Goal: Task Accomplishment & Management: Use online tool/utility

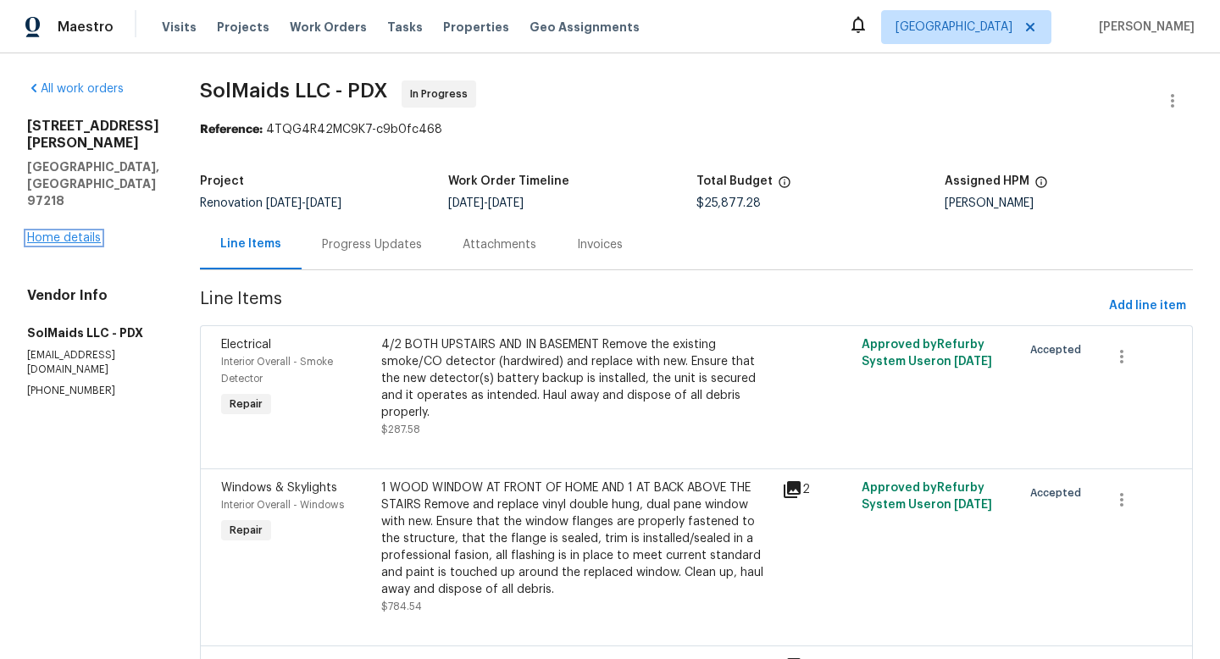
click at [89, 232] on link "Home details" at bounding box center [64, 238] width 74 height 12
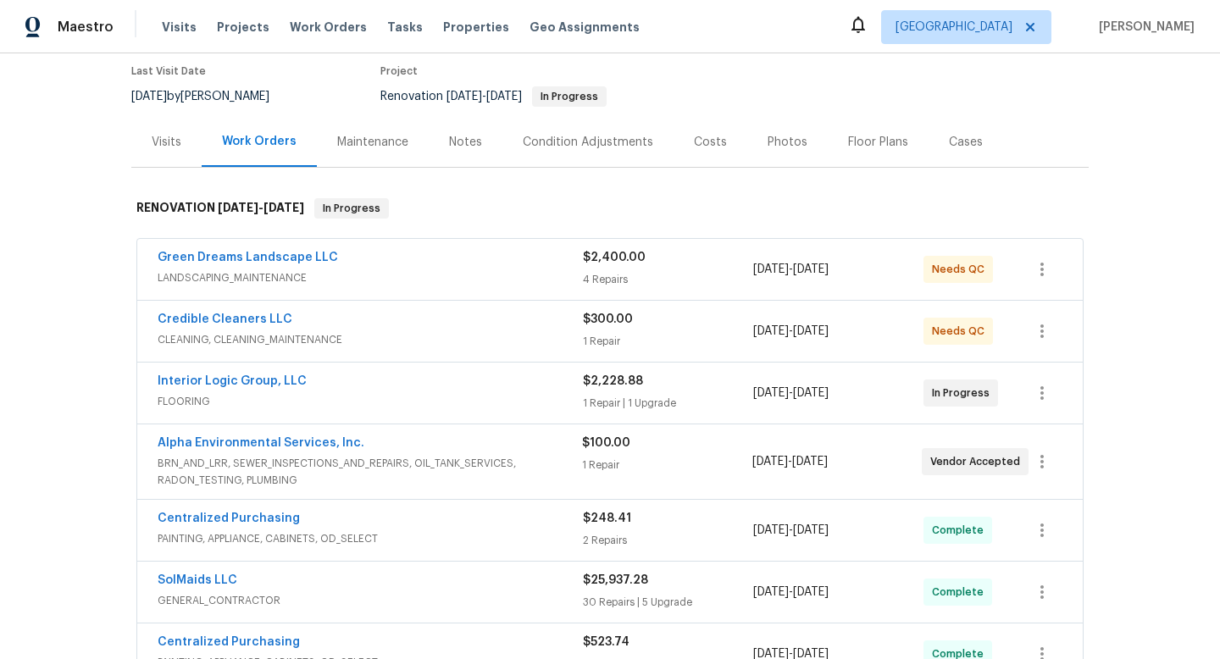
scroll to position [218, 0]
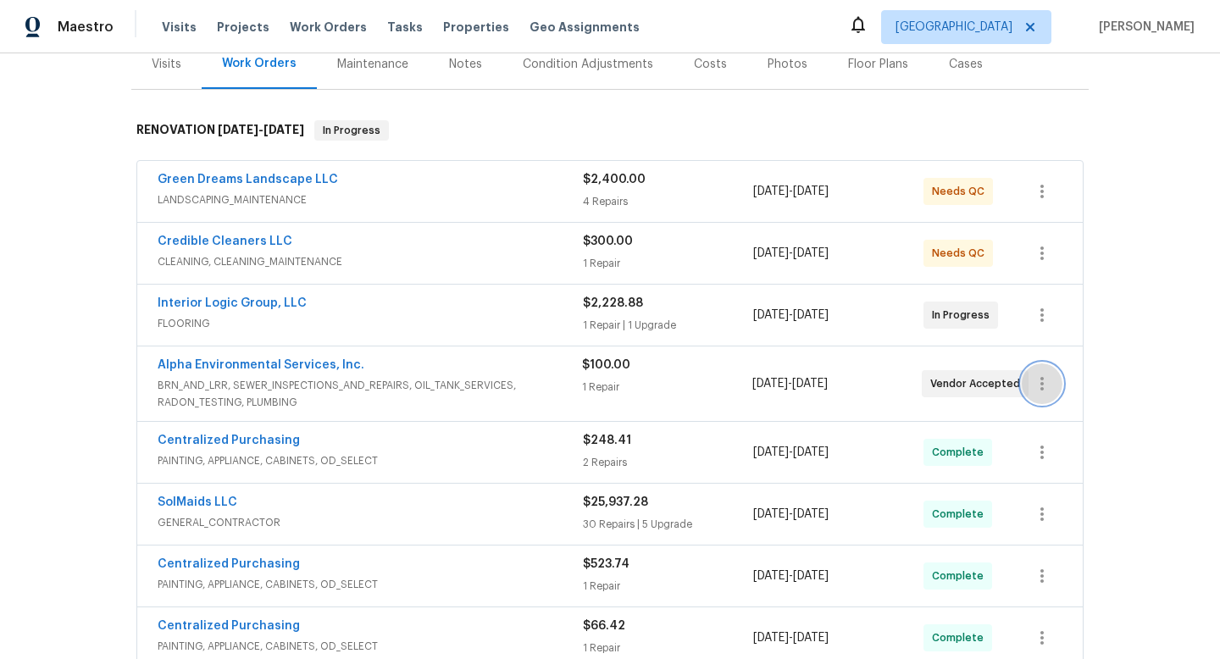
click at [1041, 391] on icon "button" at bounding box center [1042, 384] width 20 height 20
click at [1042, 379] on li "Edit" at bounding box center [1112, 384] width 183 height 28
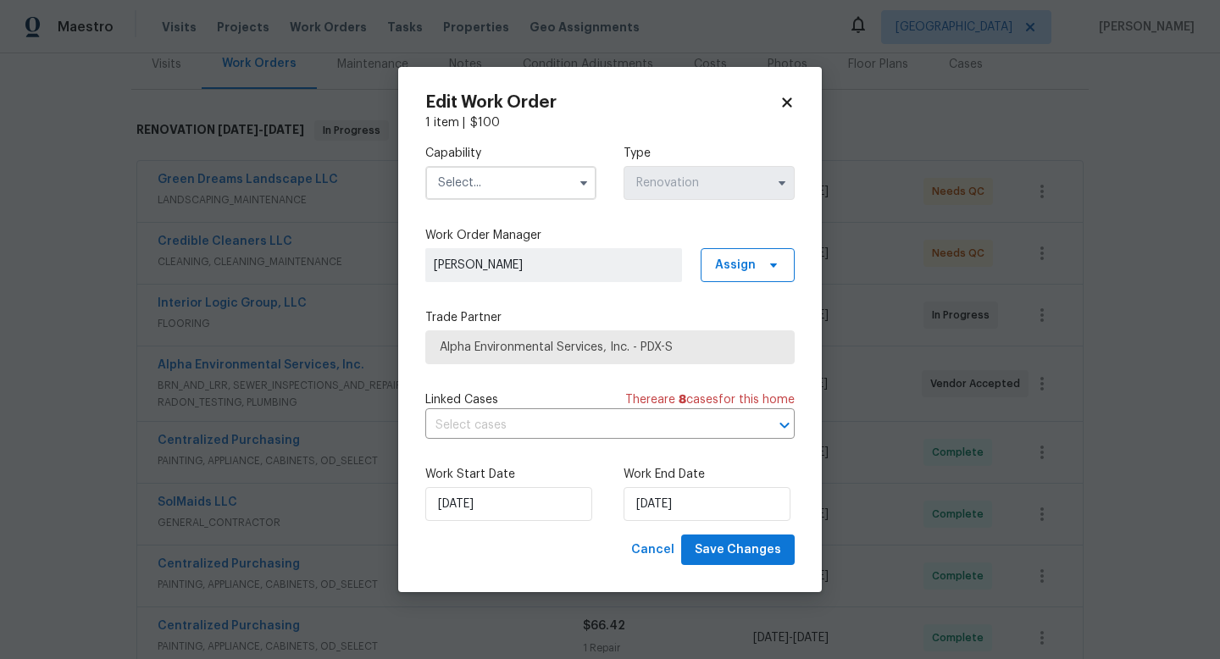
click at [281, 409] on body "Maestro Visits Projects Work Orders Tasks Properties Geo Assignments Portland K…" at bounding box center [610, 329] width 1220 height 659
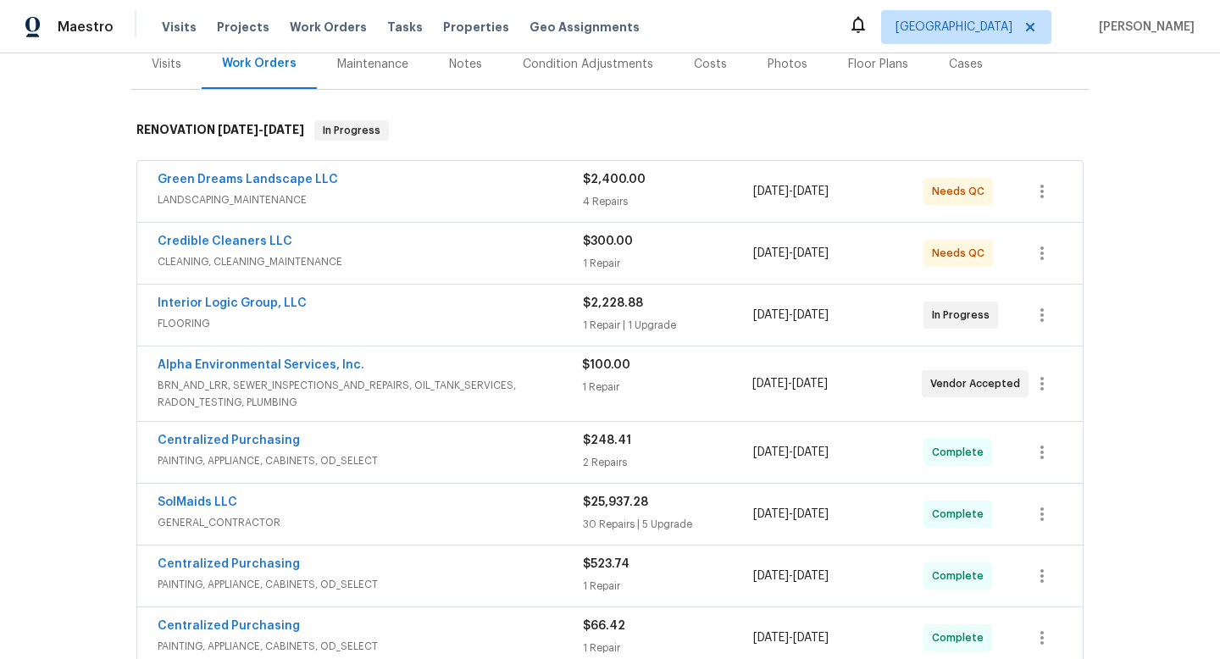
click at [357, 385] on span "BRN_AND_LRR, SEWER_INSPECTIONS_AND_REPAIRS, OIL_TANK_SERVICES, RADON_TESTING, P…" at bounding box center [370, 394] width 424 height 34
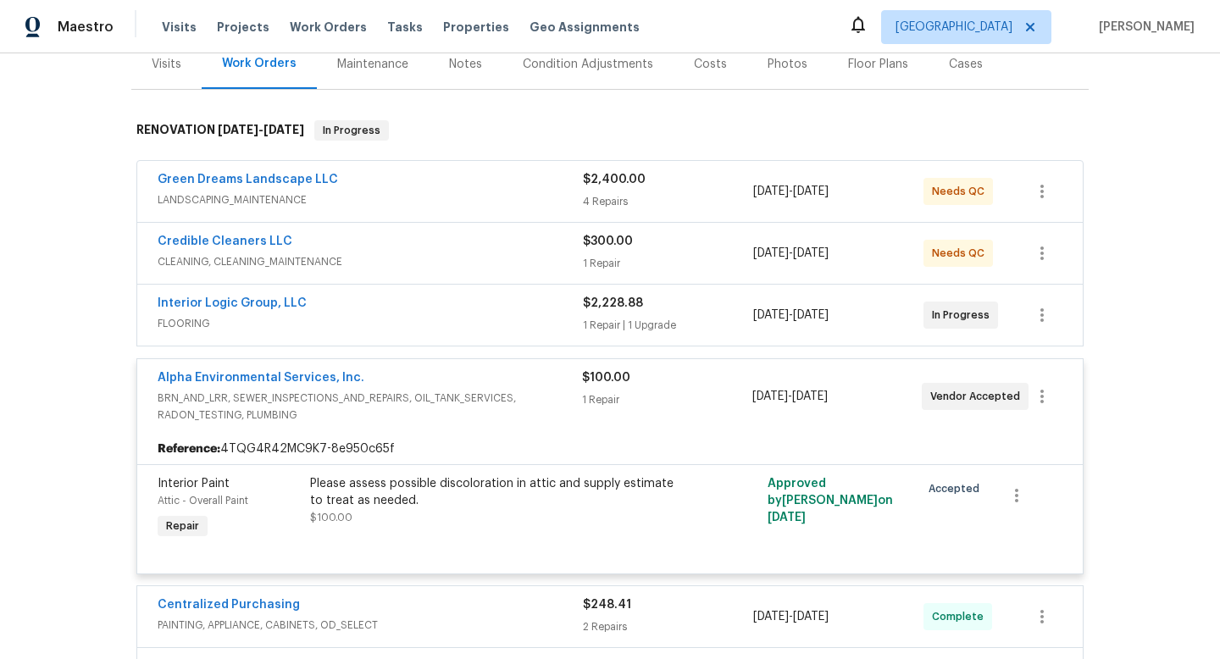
click at [466, 499] on div "Please assess possible discoloration in attic and supply estimate to treat as n…" at bounding box center [495, 492] width 371 height 34
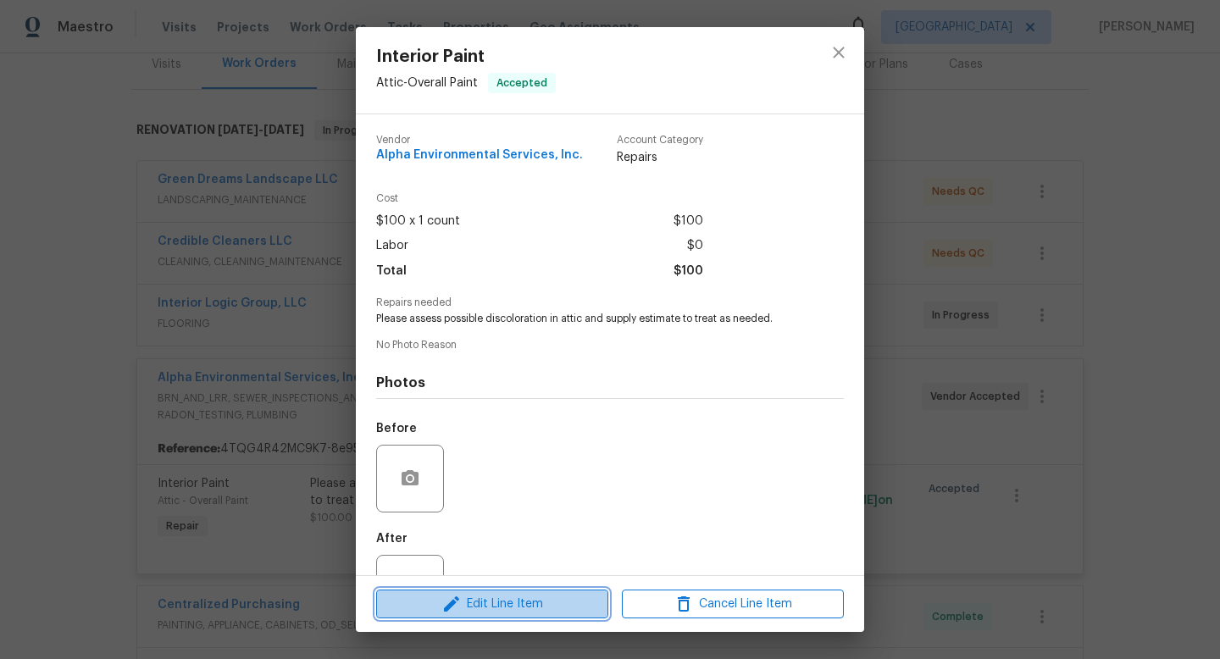
click at [534, 602] on span "Edit Line Item" at bounding box center [492, 604] width 222 height 21
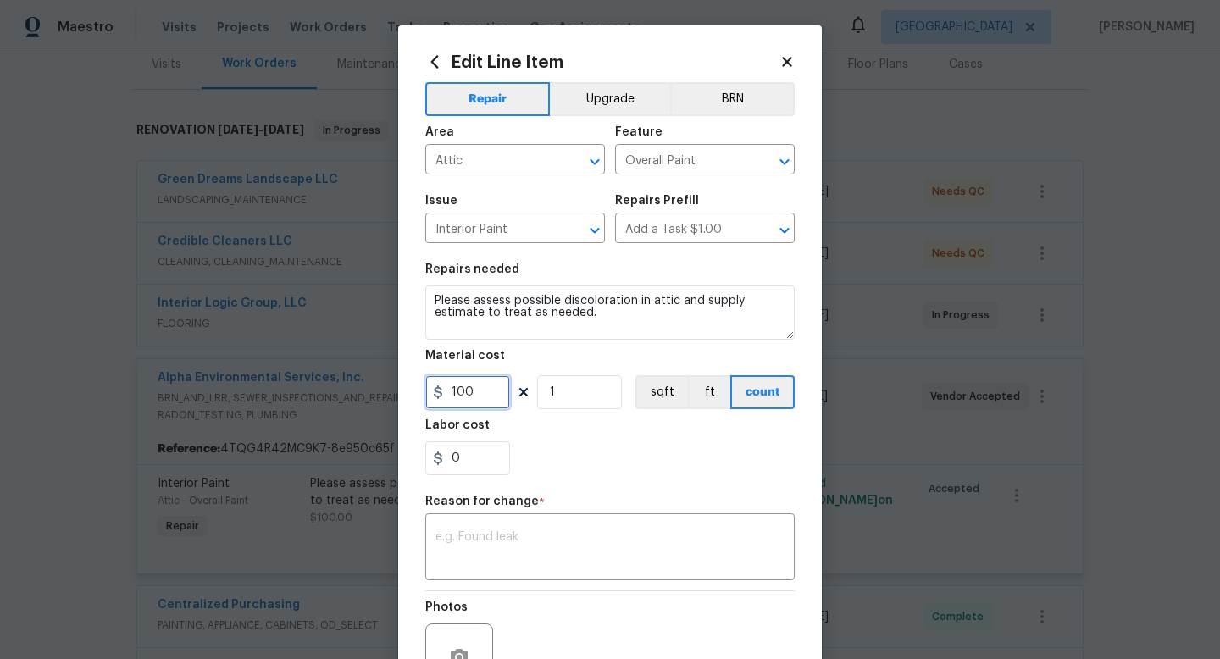
drag, startPoint x: 480, startPoint y: 398, endPoint x: 366, endPoint y: 383, distance: 115.4
click at [369, 385] on div "Edit Line Item Repair Upgrade BRN Area Attic ​ Feature Overall Paint ​ Issue In…" at bounding box center [610, 329] width 1220 height 659
type input "2080"
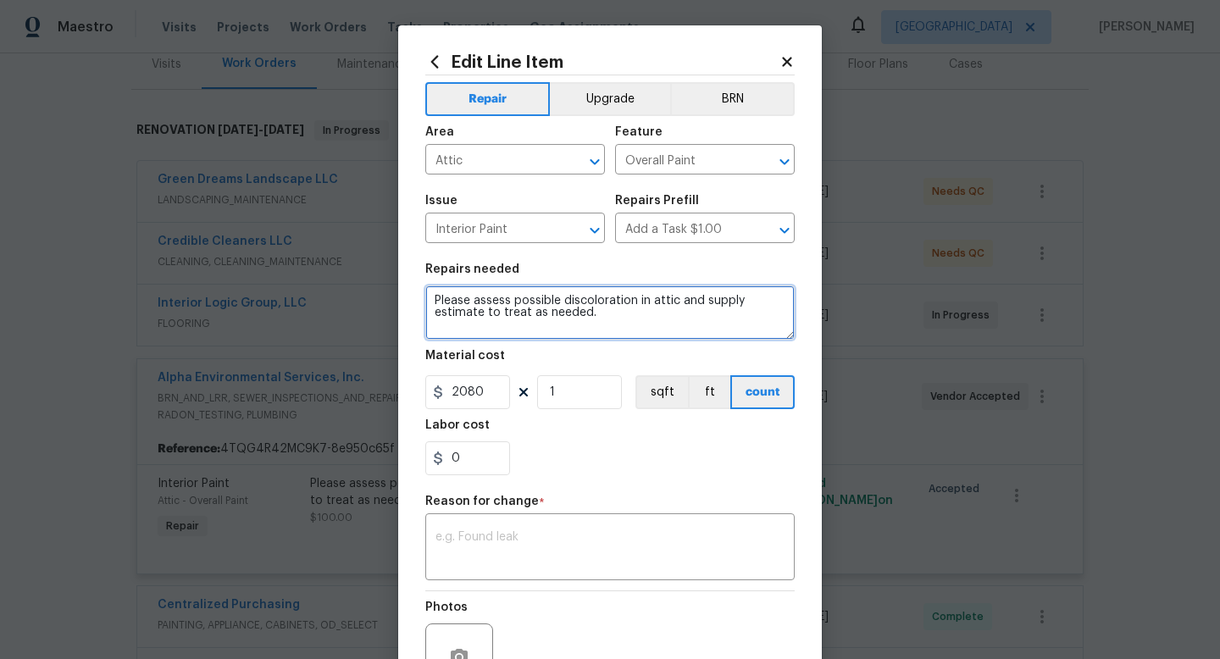
click at [633, 328] on textarea "Please assess possible discoloration in attic and supply estimate to treat as n…" at bounding box center [609, 312] width 369 height 54
click at [654, 313] on textarea "Please assess possible discoloration in attic and supply estimate to treat as n…" at bounding box center [609, 312] width 369 height 54
click at [650, 316] on textarea "Please assess possible discoloration in attic and supply estimate to treat as n…" at bounding box center [609, 312] width 369 height 54
click at [618, 316] on textarea "Please assess possible discoloration in attic and supply estimate to treat as n…" at bounding box center [609, 312] width 369 height 54
type textarea "Please assess possible discoloration in attic and supply estimate to treat as n…"
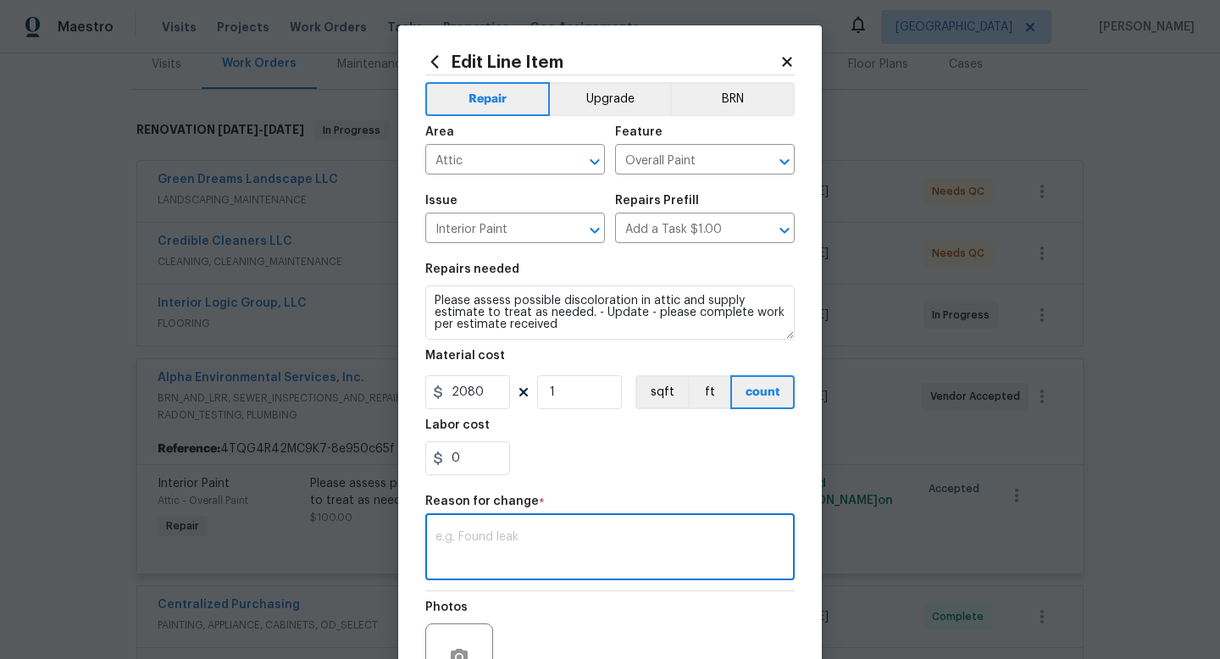
click at [490, 564] on textarea at bounding box center [609, 549] width 349 height 36
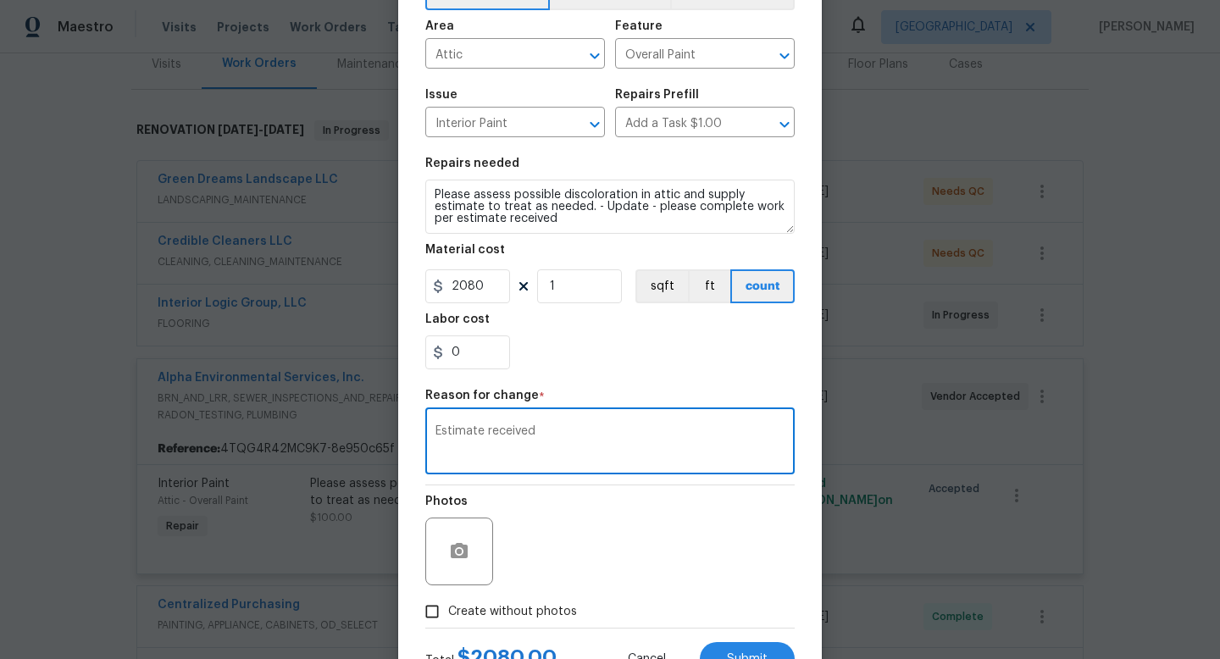
scroll to position [138, 0]
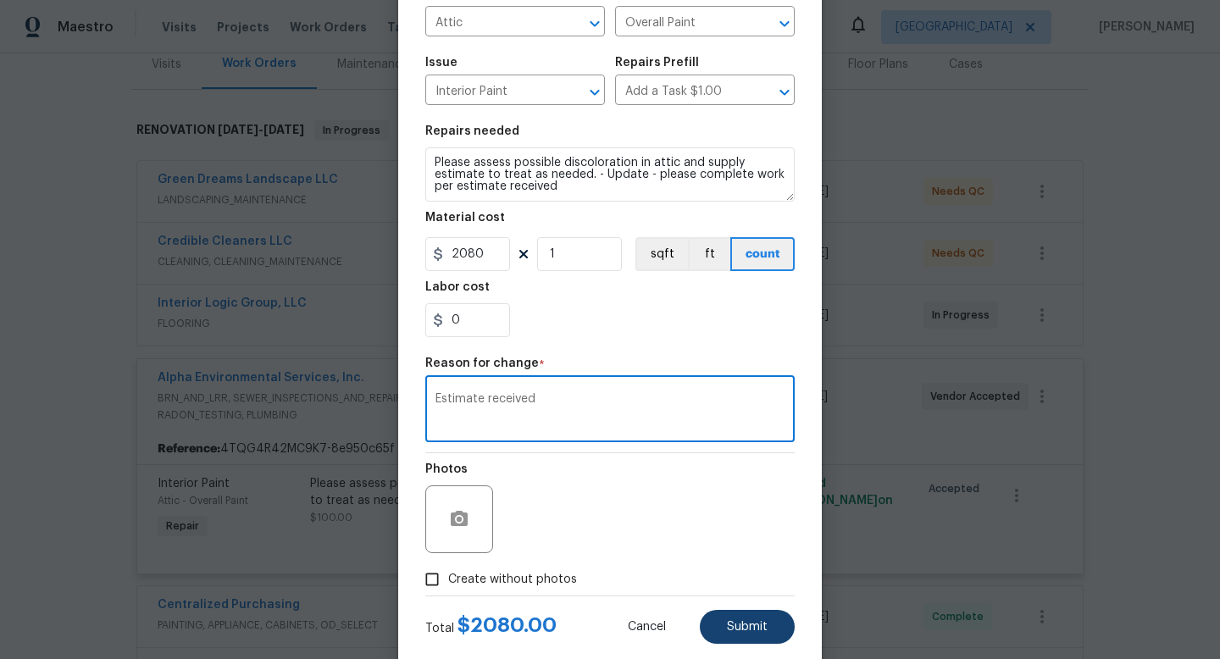
type textarea "Estimate received"
click at [743, 628] on span "Submit" at bounding box center [747, 627] width 41 height 13
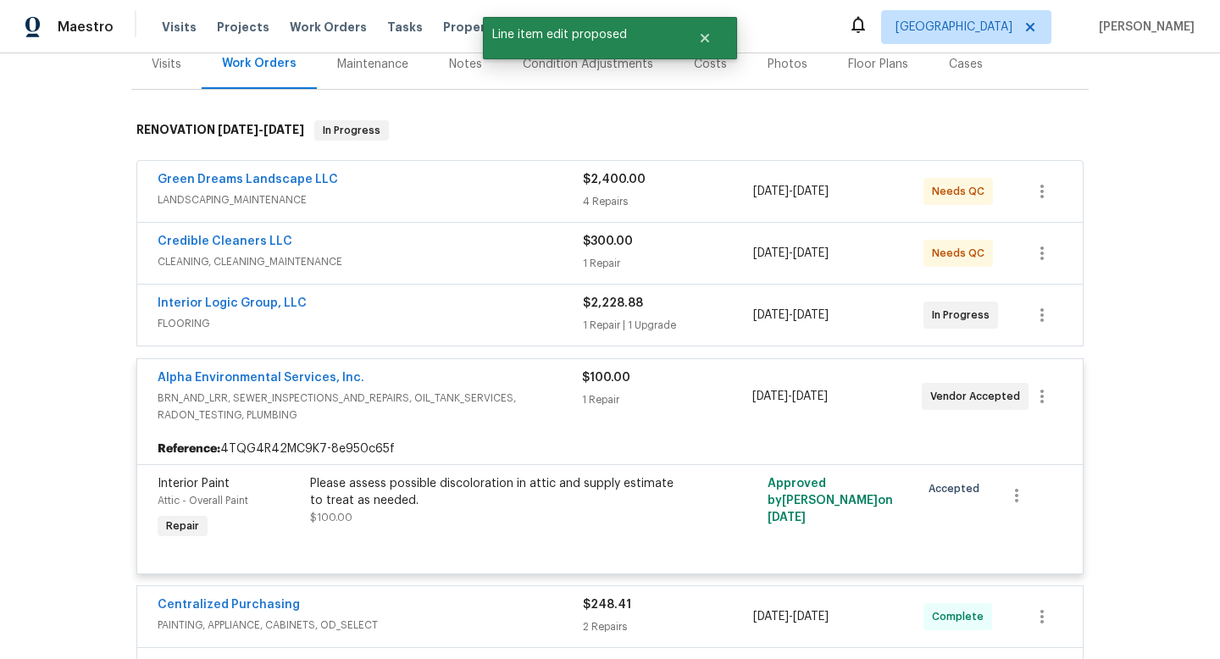
scroll to position [0, 0]
click at [280, 376] on link "Alpha Environmental Services, Inc." at bounding box center [261, 378] width 207 height 12
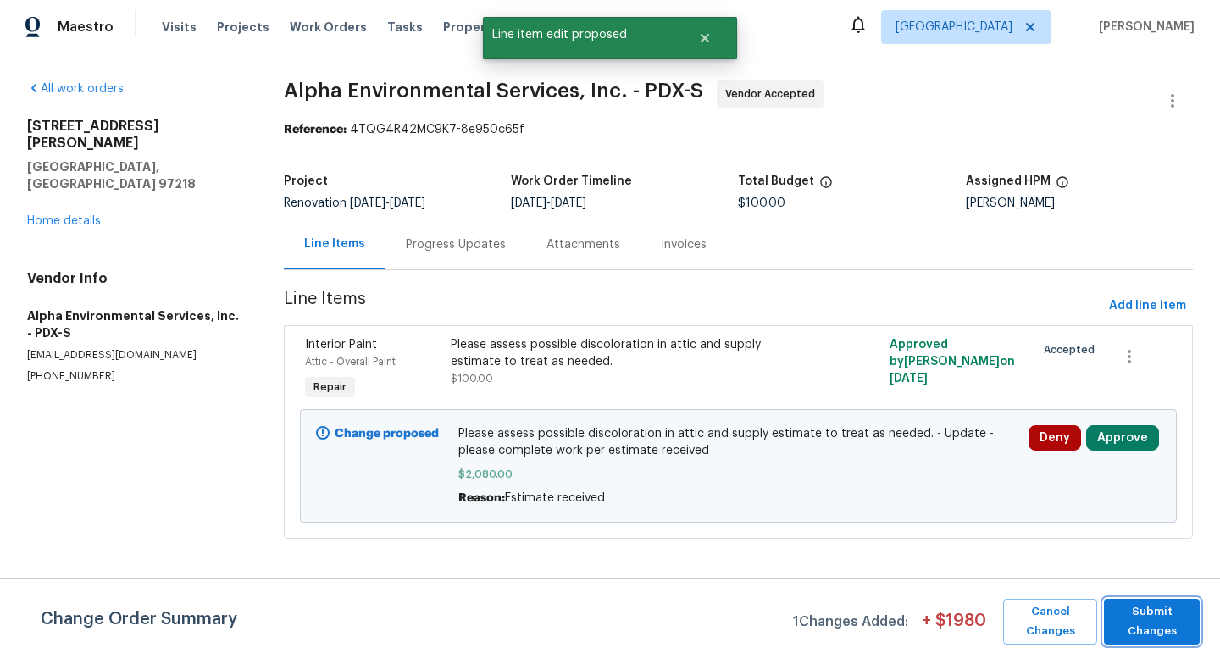
click at [1152, 612] on span "Submit Changes" at bounding box center [1151, 621] width 79 height 39
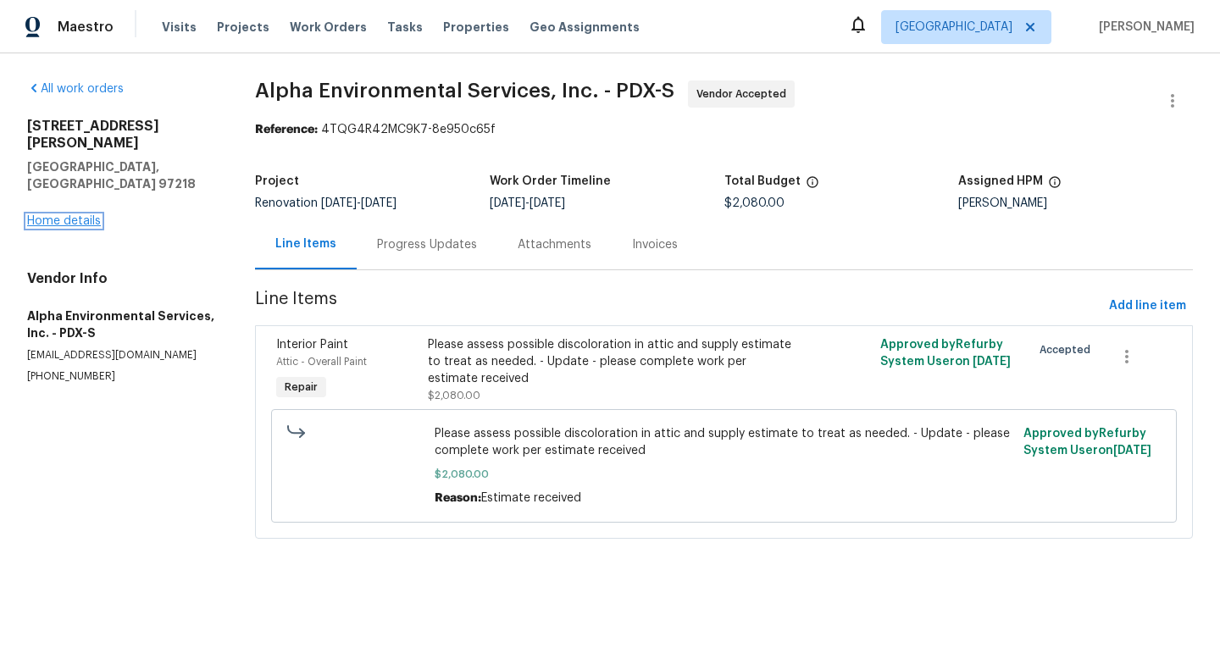
click at [91, 215] on link "Home details" at bounding box center [64, 221] width 74 height 12
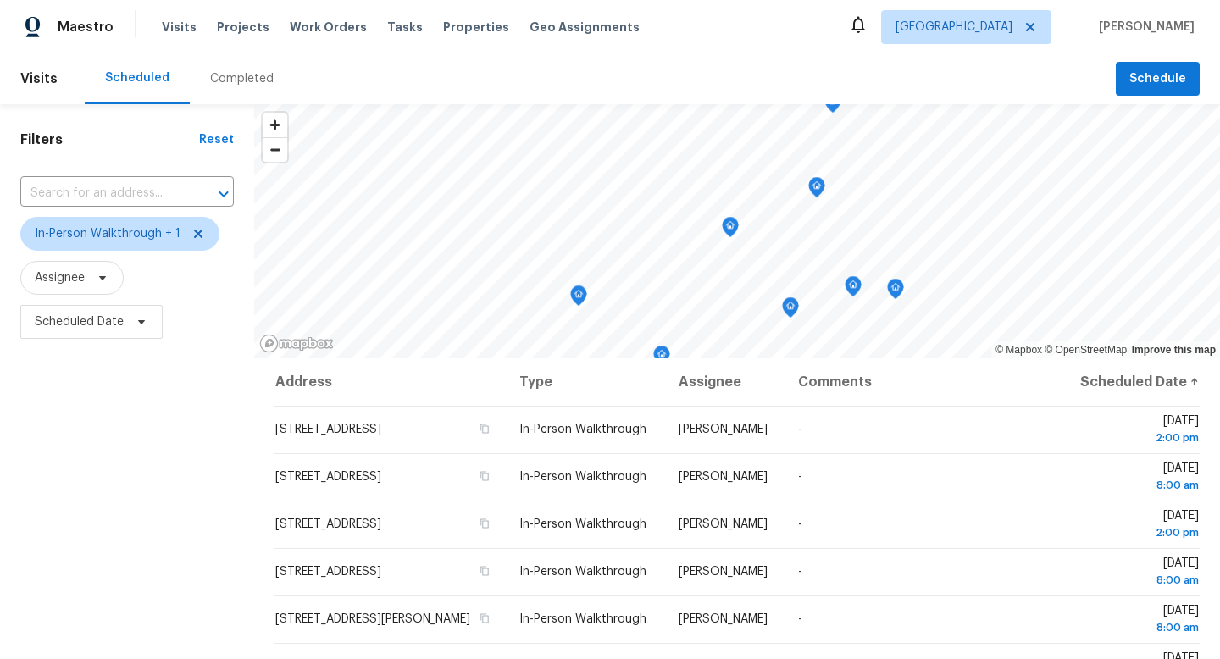
scroll to position [164, 0]
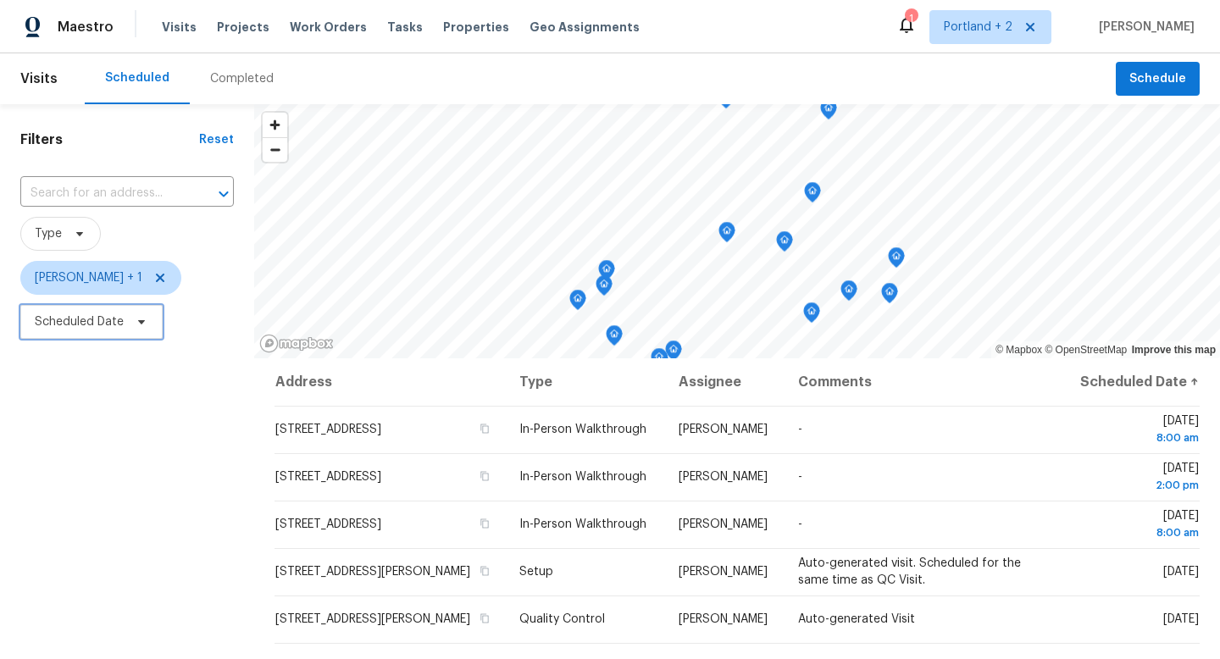
click at [139, 319] on icon at bounding box center [142, 322] width 14 height 14
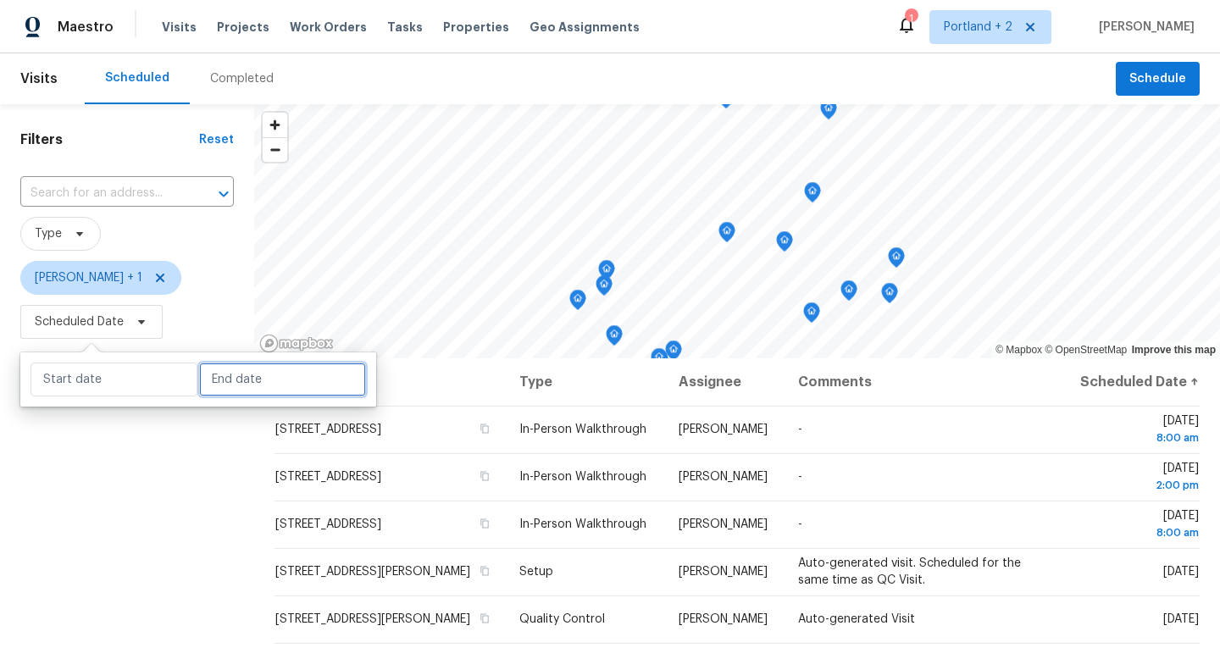
select select "8"
select select "2025"
select select "9"
select select "2025"
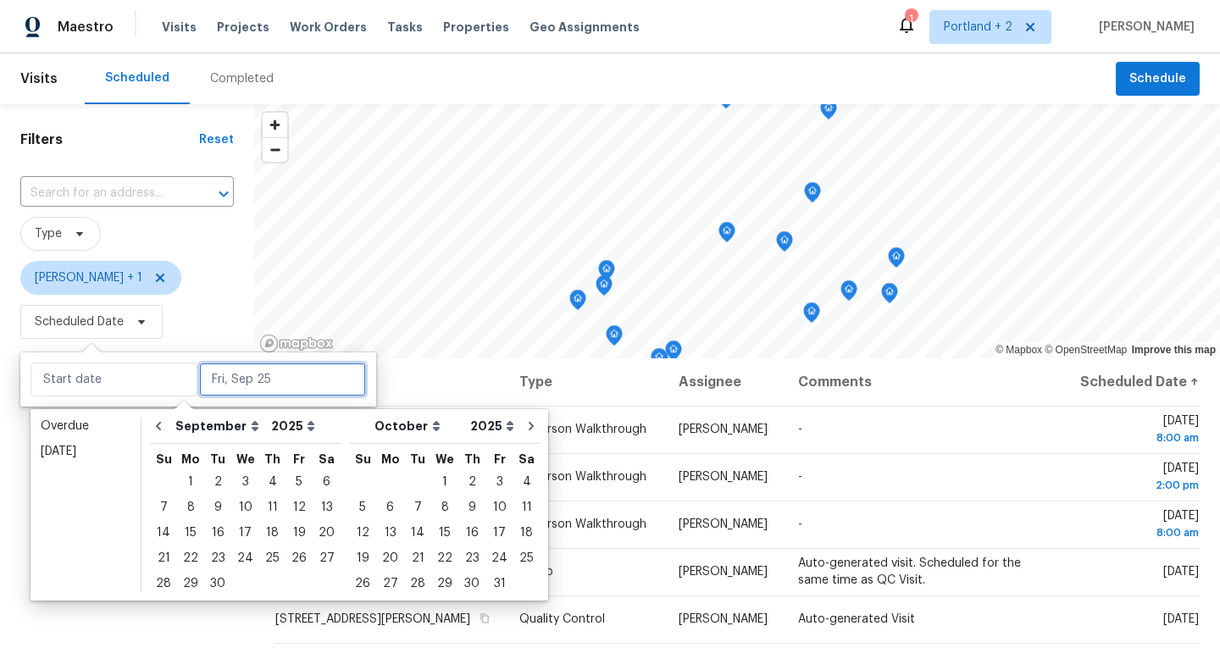
click at [213, 376] on input "text" at bounding box center [282, 380] width 167 height 34
click at [259, 556] on div "25" at bounding box center [272, 558] width 26 height 24
type input "[DATE]"
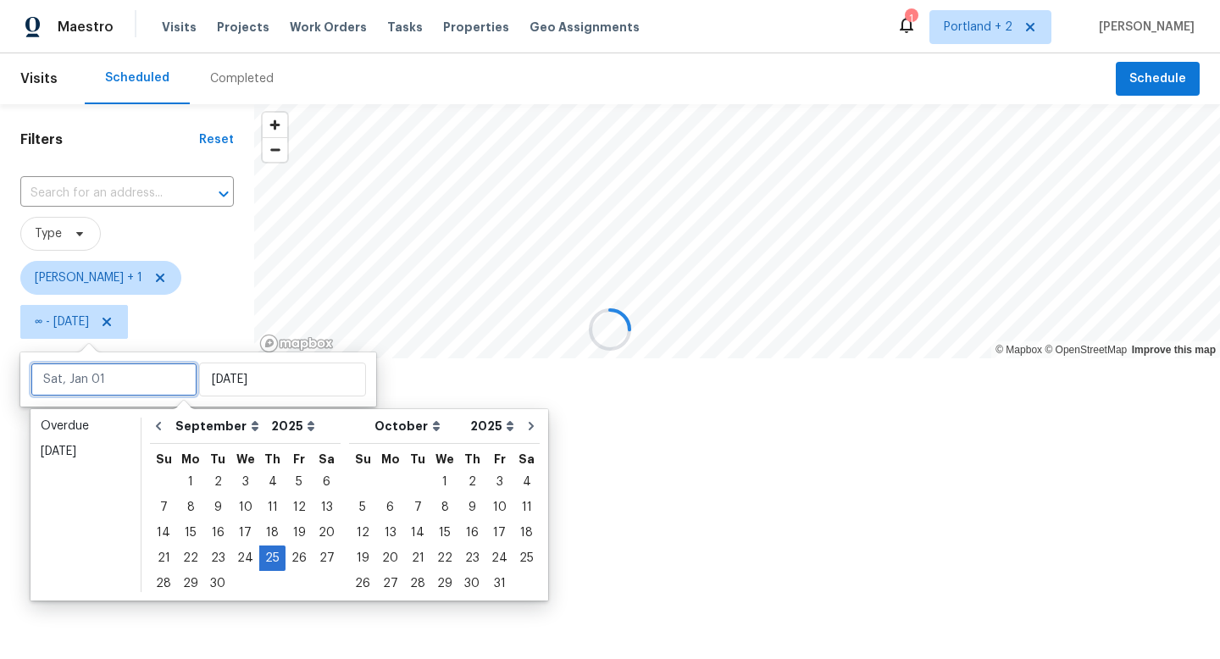
type input "[DATE]"
click at [182, 467] on html "Maestro Visits Projects Work Orders Tasks Properties Geo Assignments 1 [GEOGRAP…" at bounding box center [610, 233] width 1220 height 467
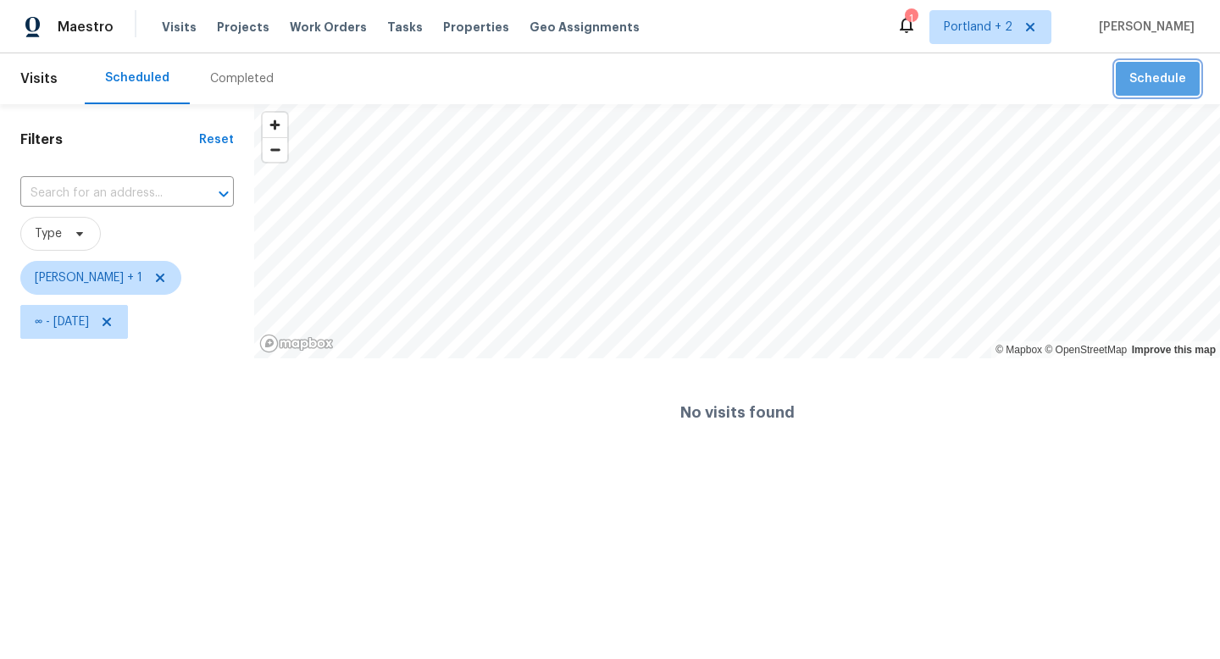
click at [1165, 81] on span "Schedule" at bounding box center [1157, 79] width 57 height 21
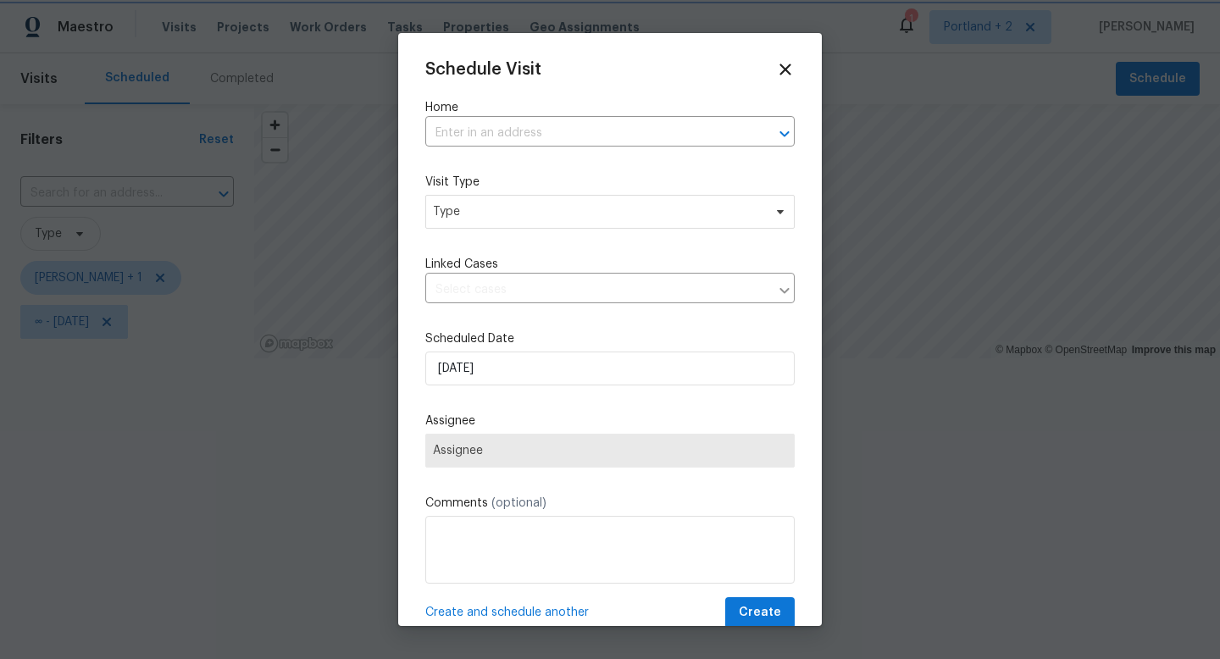
click at [130, 325] on div at bounding box center [610, 329] width 1220 height 659
click at [785, 69] on icon at bounding box center [785, 70] width 12 height 12
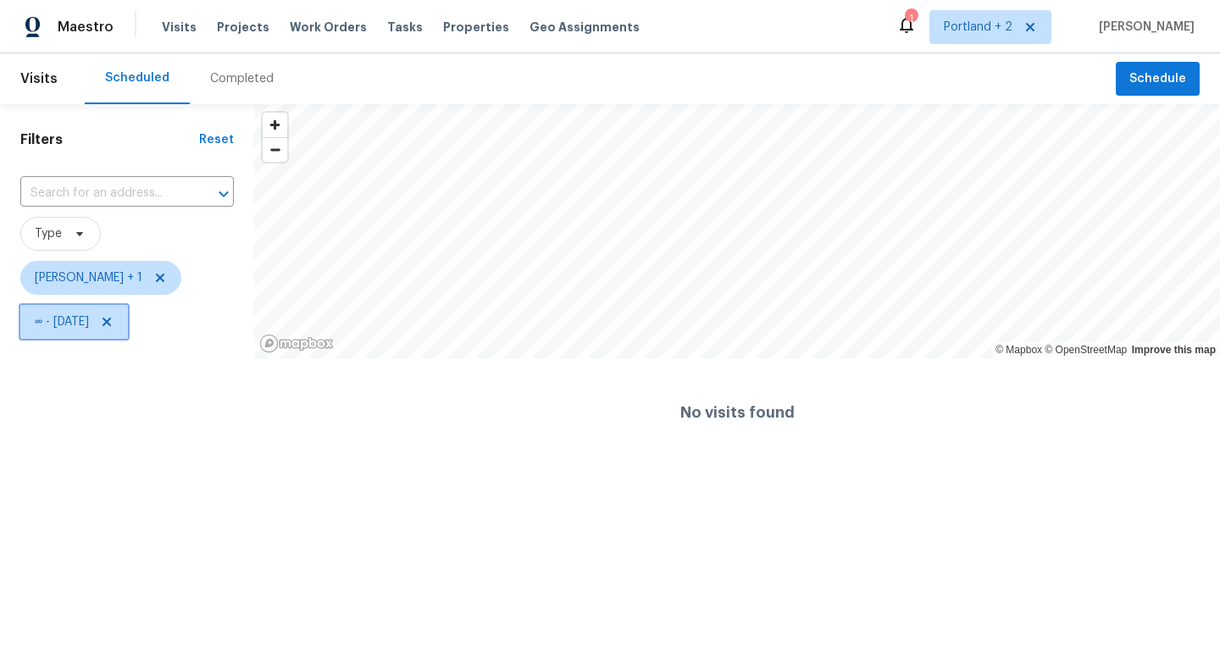
click at [61, 322] on span "∞ - [DATE]" at bounding box center [62, 321] width 54 height 17
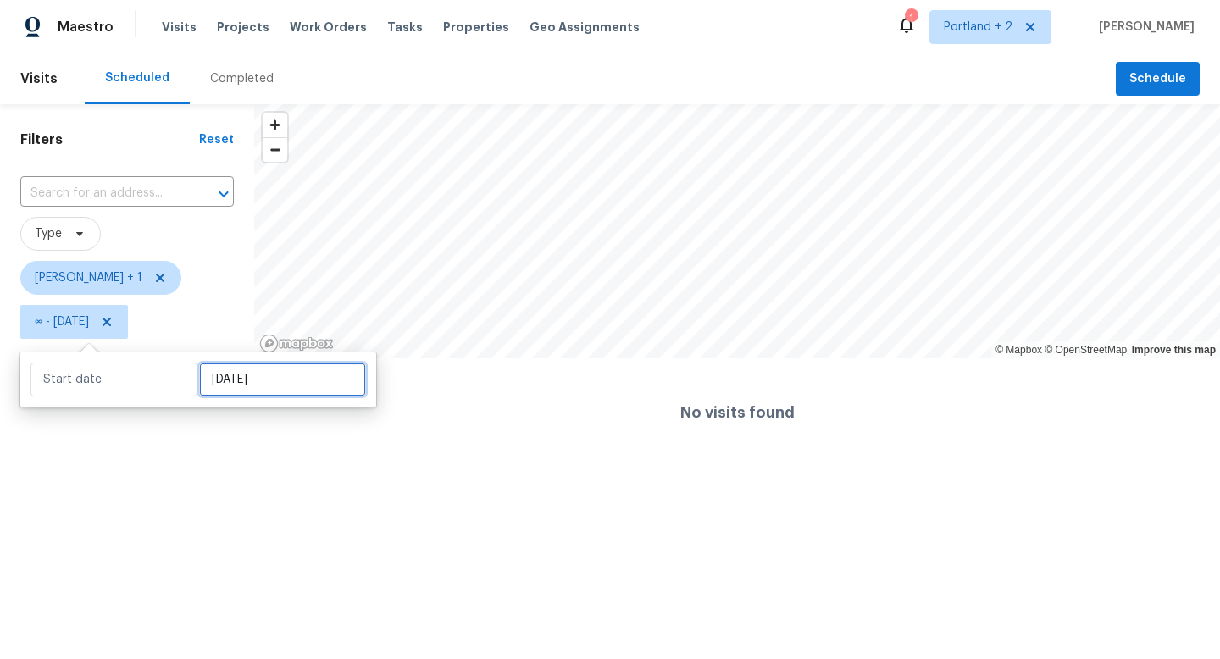
select select "7"
select select "2025"
select select "8"
select select "2025"
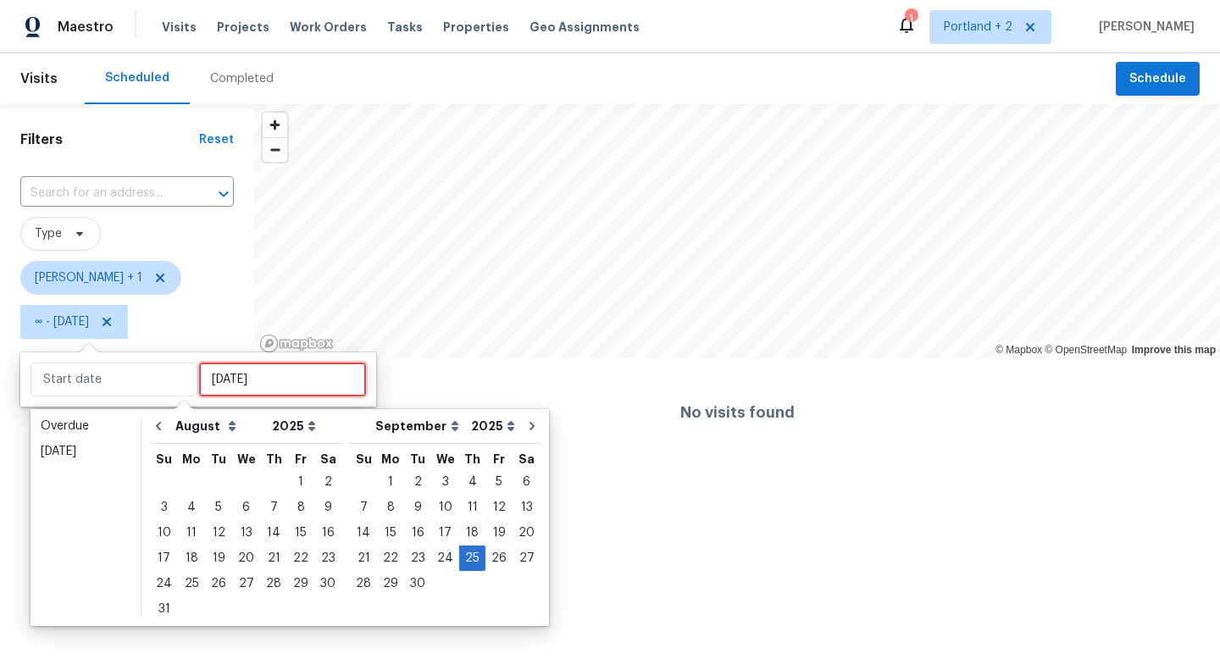
click at [254, 385] on input "[DATE]" at bounding box center [282, 380] width 167 height 34
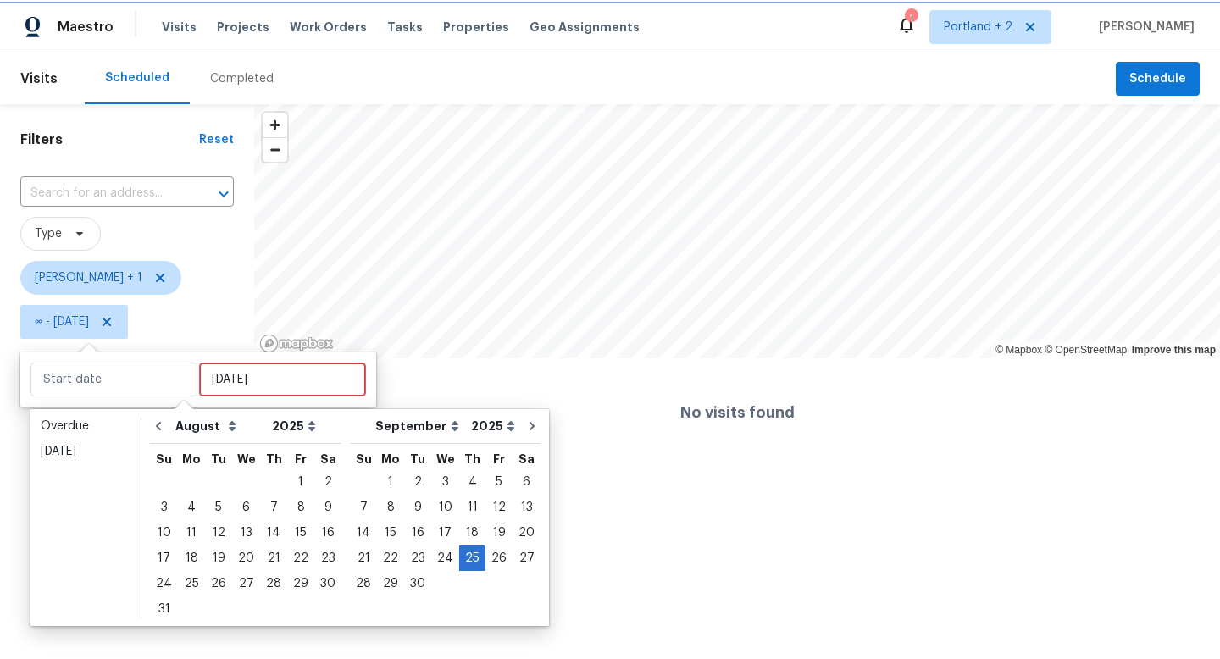
click at [113, 320] on icon at bounding box center [107, 322] width 14 height 14
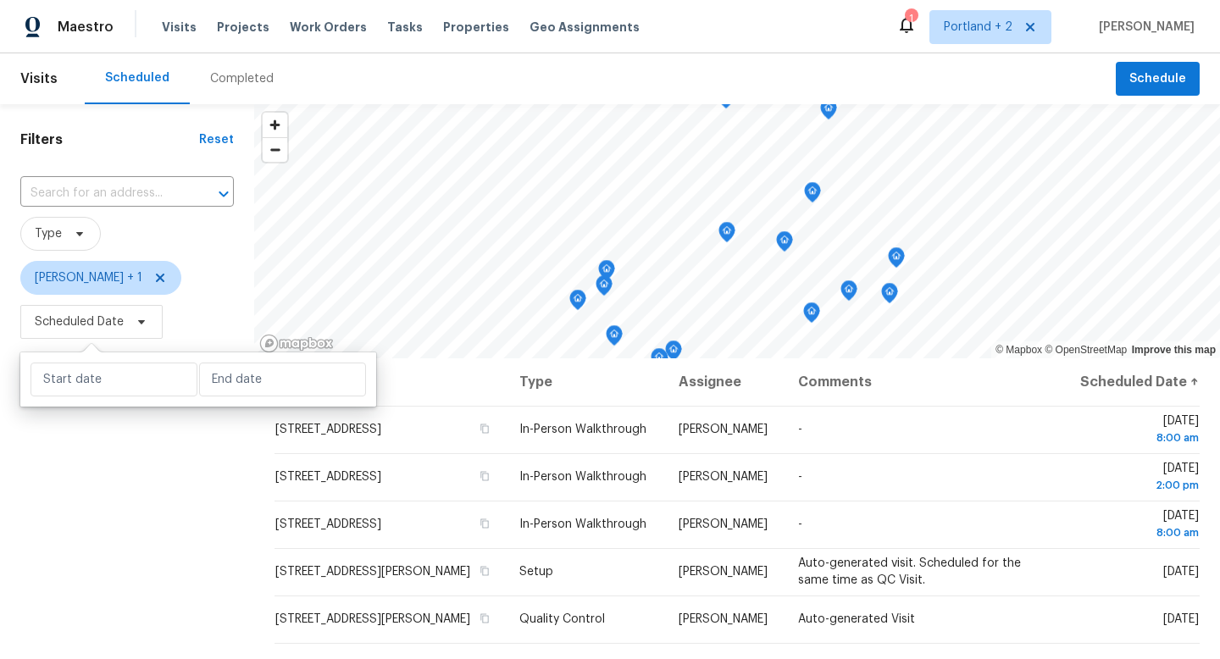
click at [150, 516] on div "Filters Reset ​ Type [PERSON_NAME] + 1 Scheduled Date" at bounding box center [127, 494] width 254 height 781
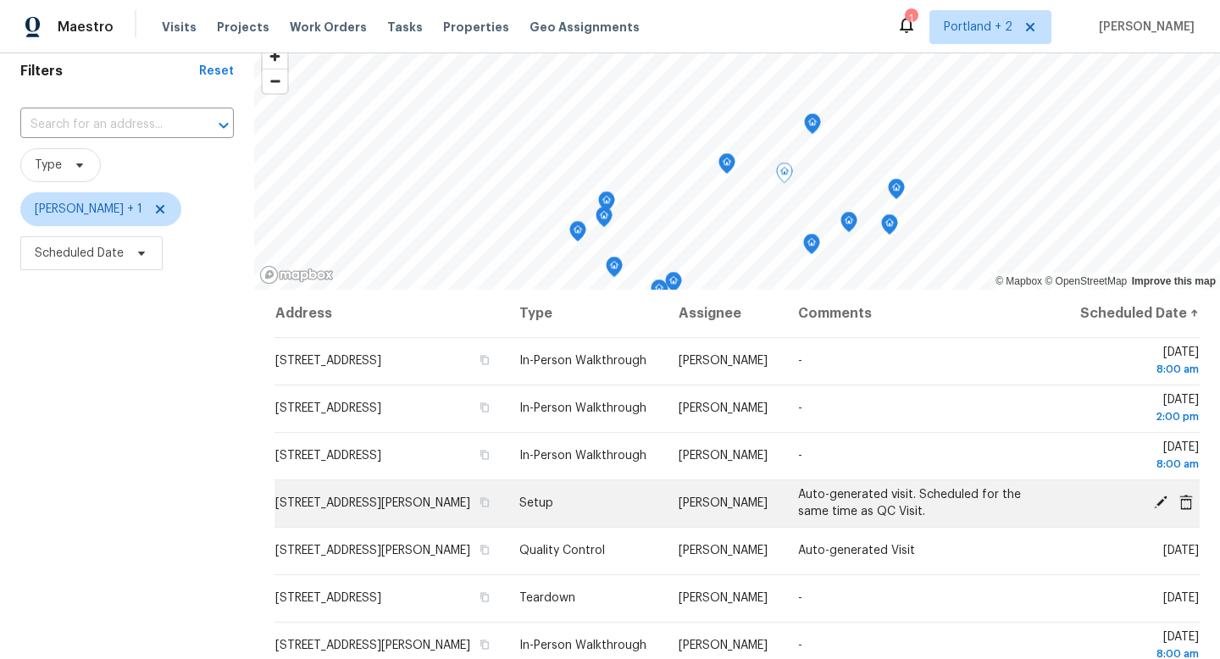
click at [1160, 509] on icon at bounding box center [1161, 502] width 14 height 14
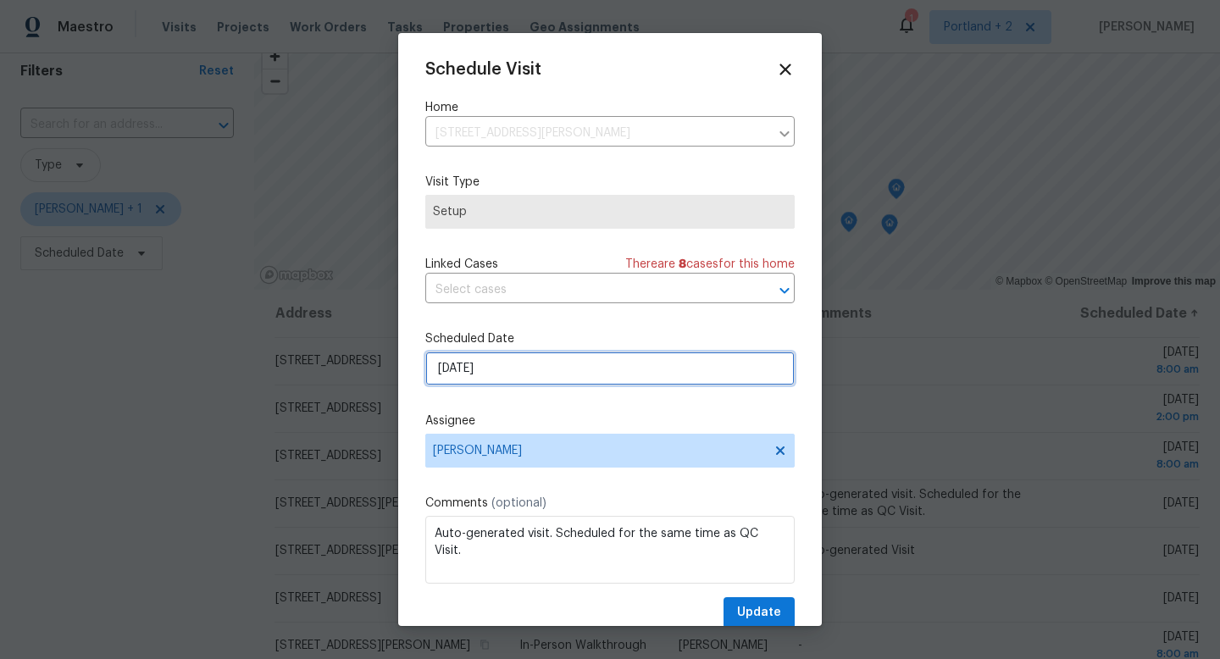
click at [529, 369] on input "[DATE]" at bounding box center [609, 369] width 369 height 34
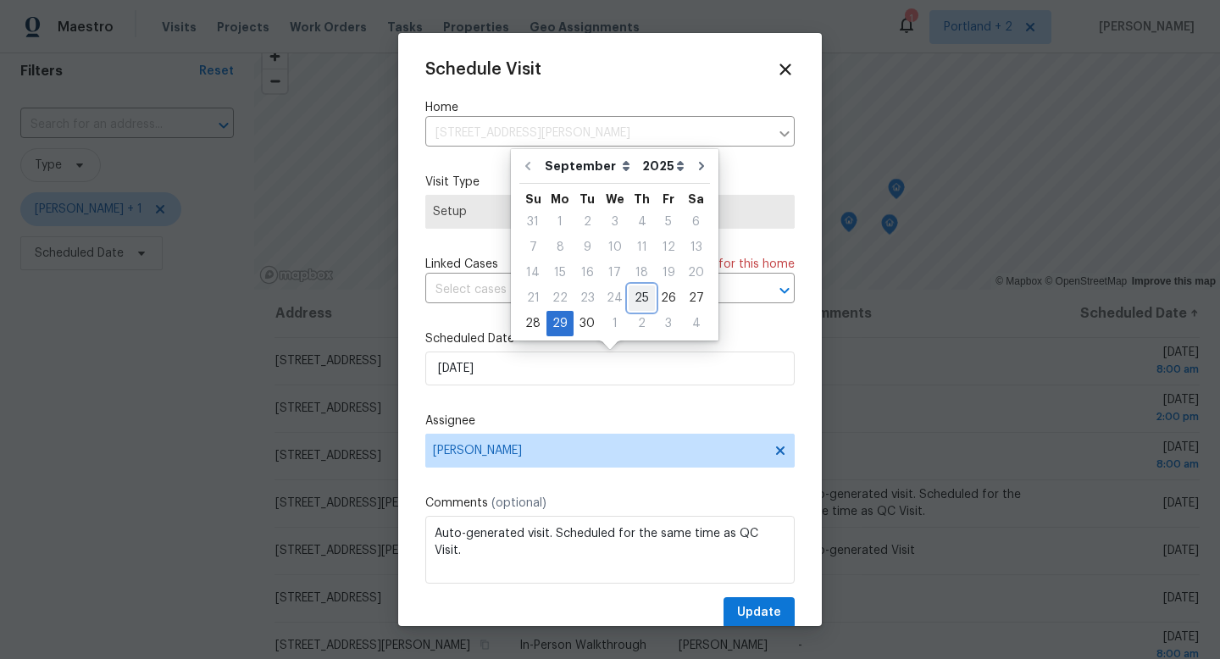
click at [628, 301] on div "25" at bounding box center [641, 298] width 26 height 24
type input "[DATE]"
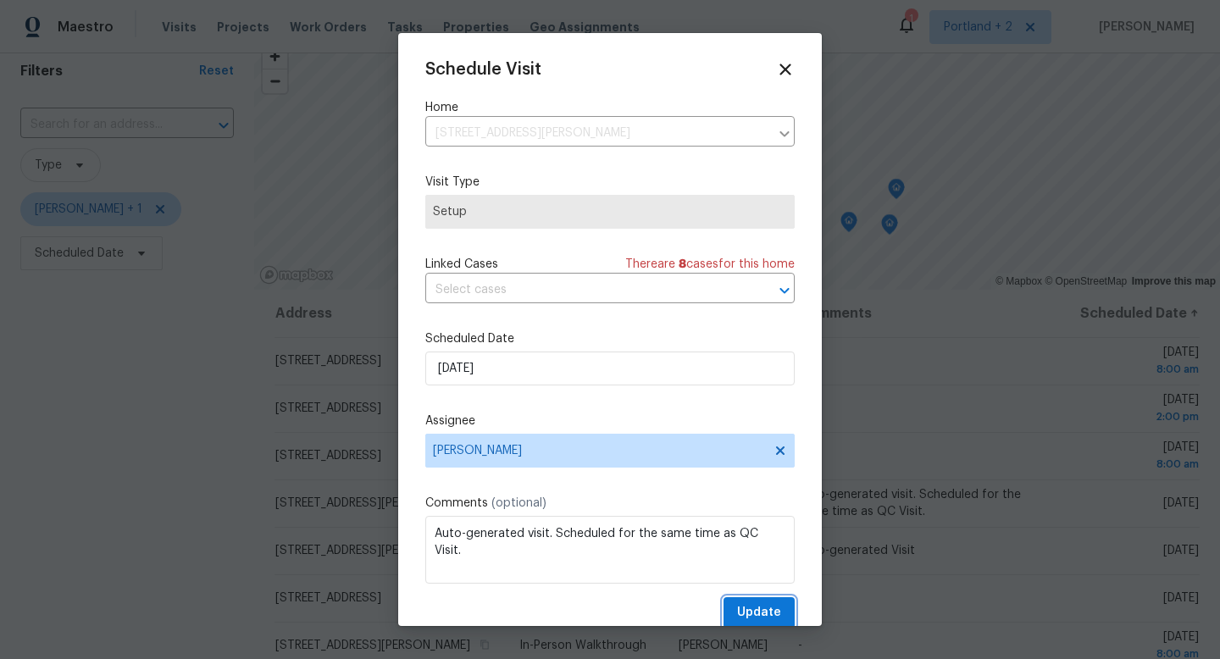
click at [753, 617] on span "Update" at bounding box center [759, 612] width 44 height 21
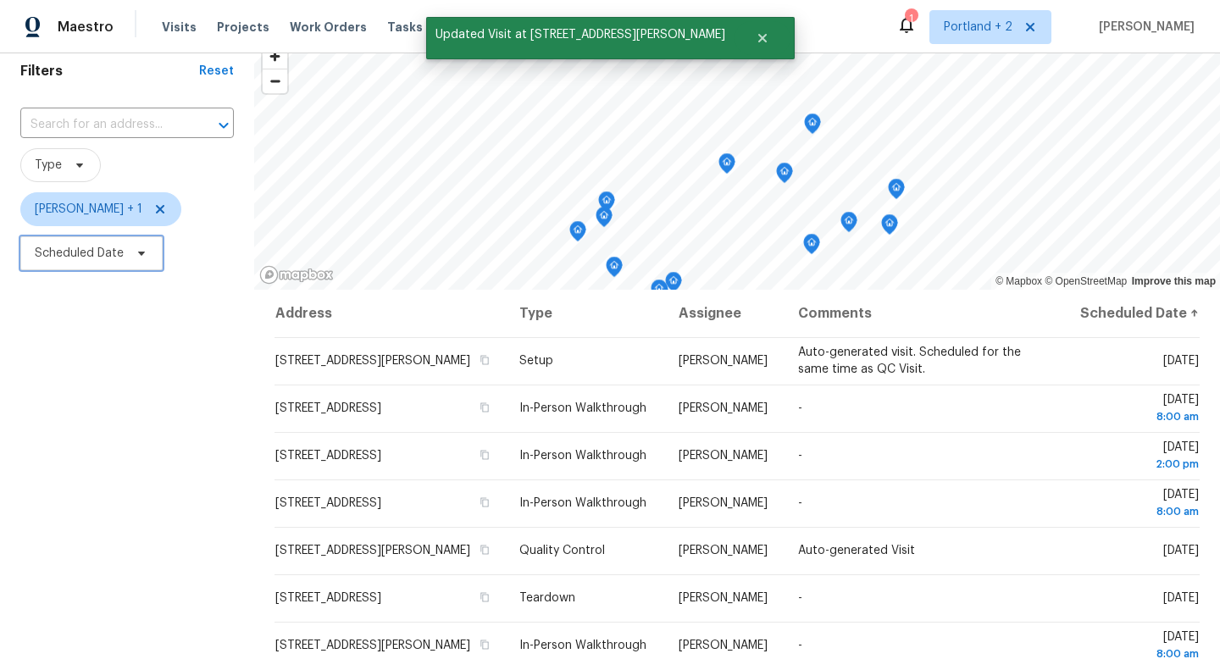
click at [108, 270] on span "Scheduled Date" at bounding box center [91, 253] width 142 height 34
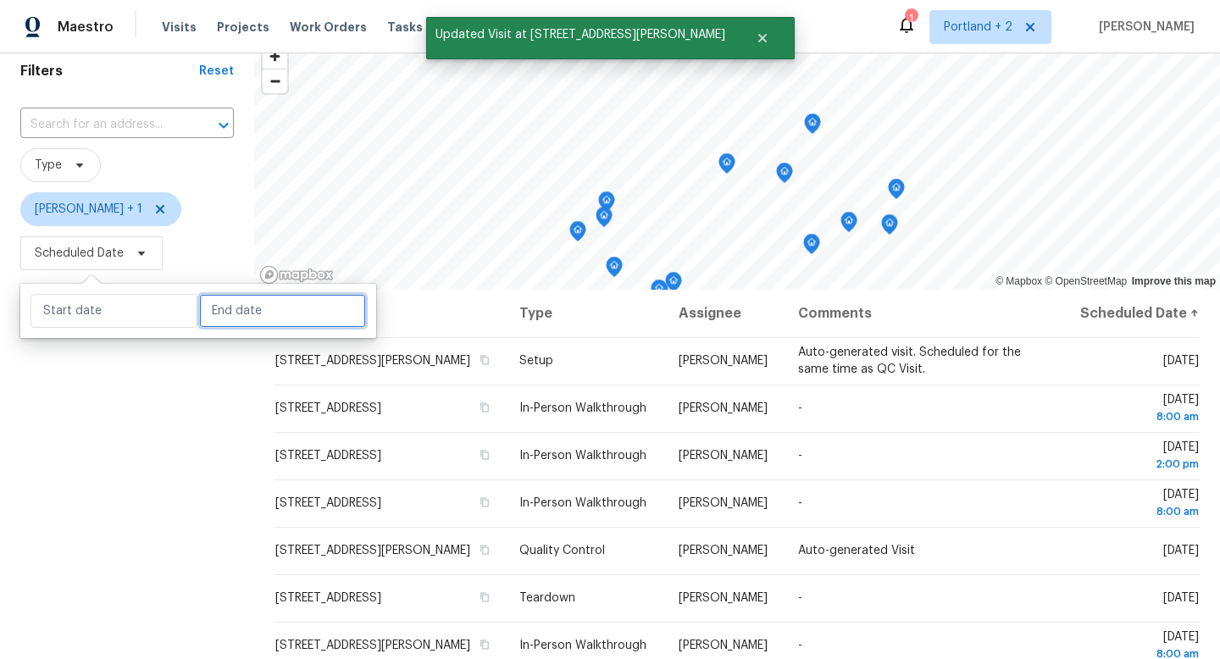
click at [228, 326] on input "text" at bounding box center [282, 311] width 167 height 34
select select "8"
select select "2025"
select select "9"
select select "2025"
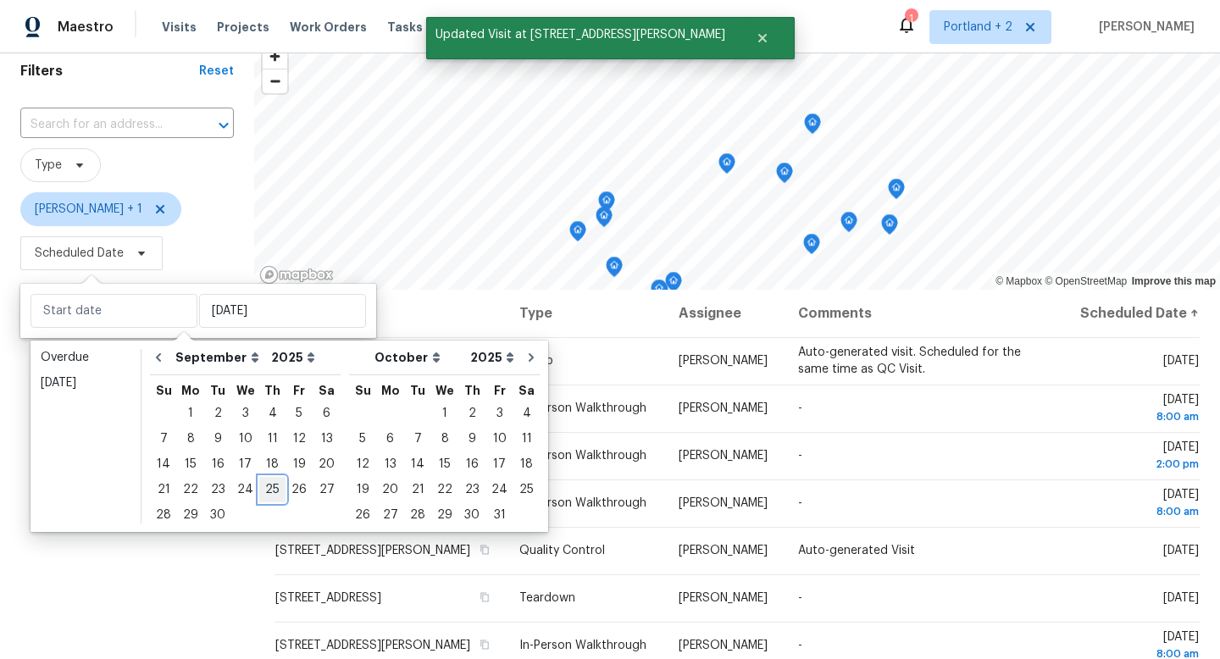
click at [272, 495] on div "25" at bounding box center [272, 490] width 26 height 24
type input "[DATE]"
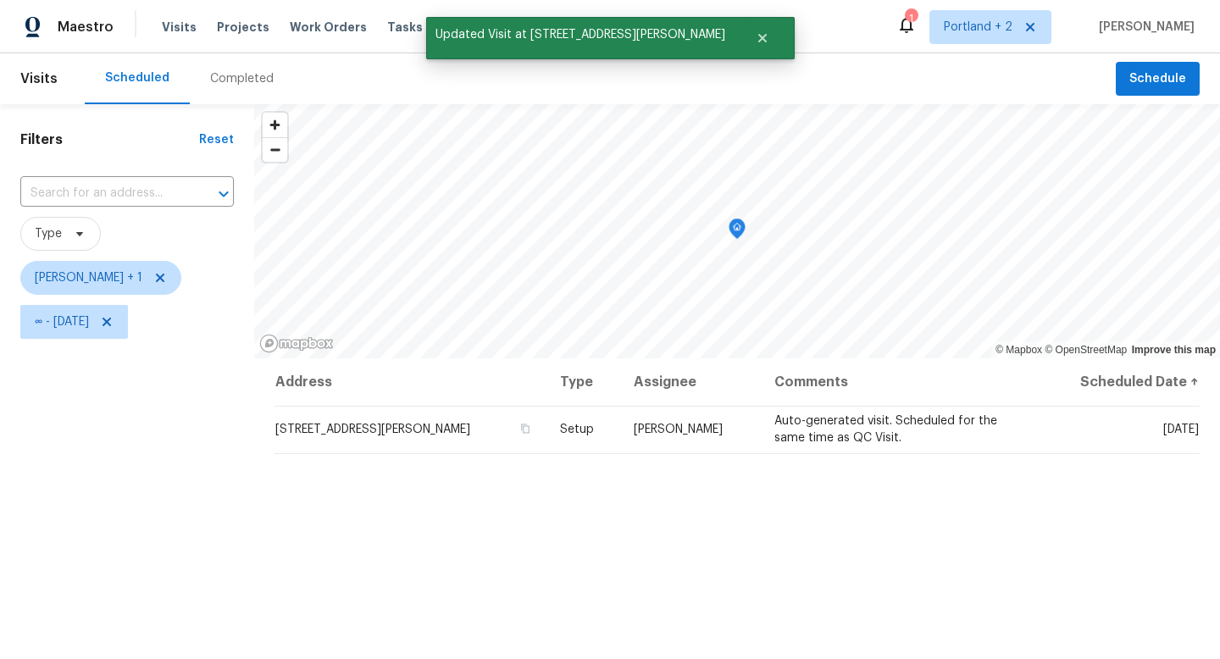
click at [187, 557] on div "Filters Reset ​ Type [PERSON_NAME] + 1 ∞ - [DATE]" at bounding box center [127, 494] width 254 height 781
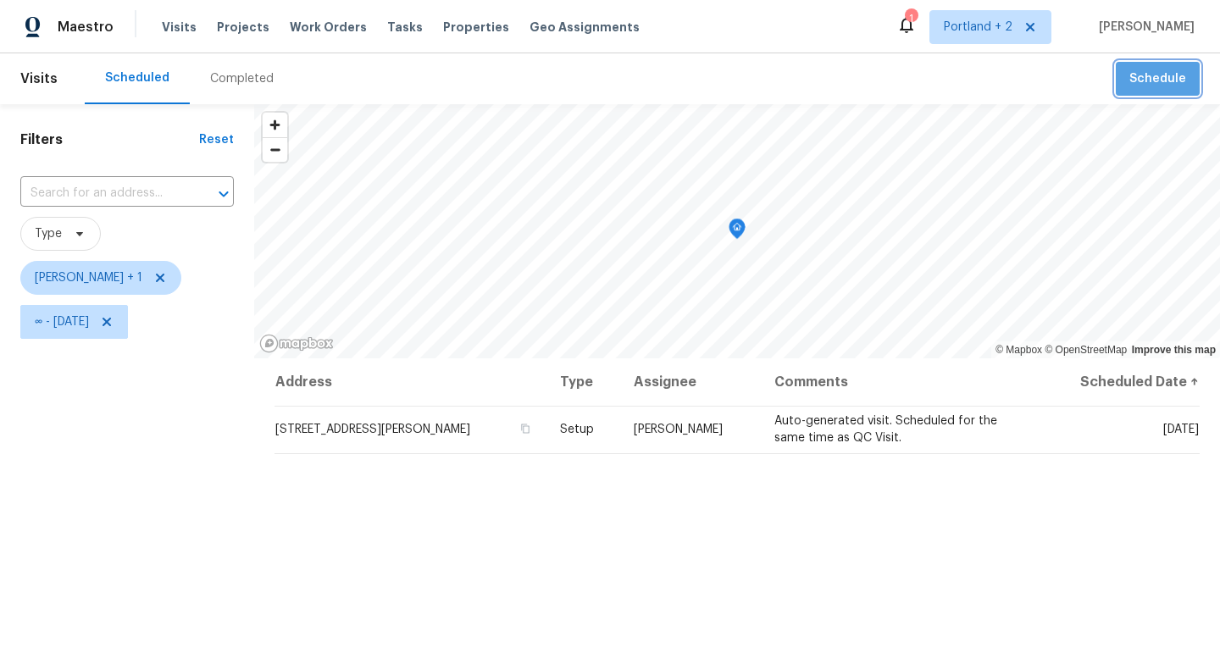
click at [1186, 81] on button "Schedule" at bounding box center [1158, 79] width 84 height 35
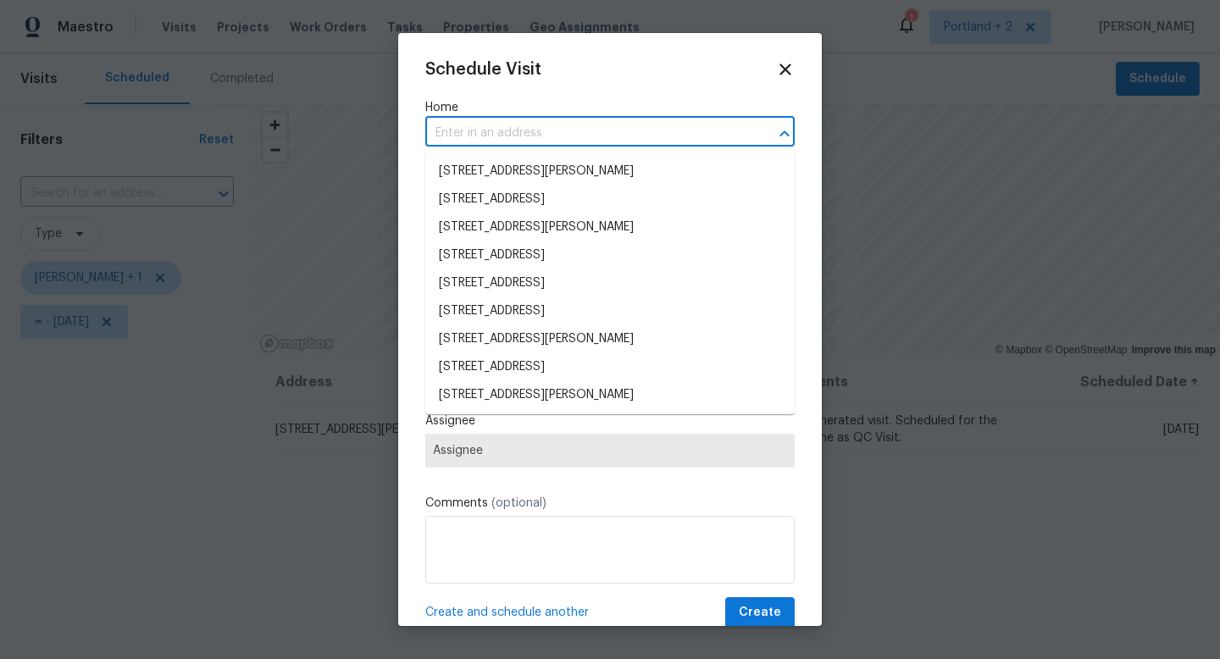
click at [662, 131] on input "text" at bounding box center [586, 133] width 322 height 26
paste input "[STREET_ADDRESS]"
type input "[STREET_ADDRESS]"
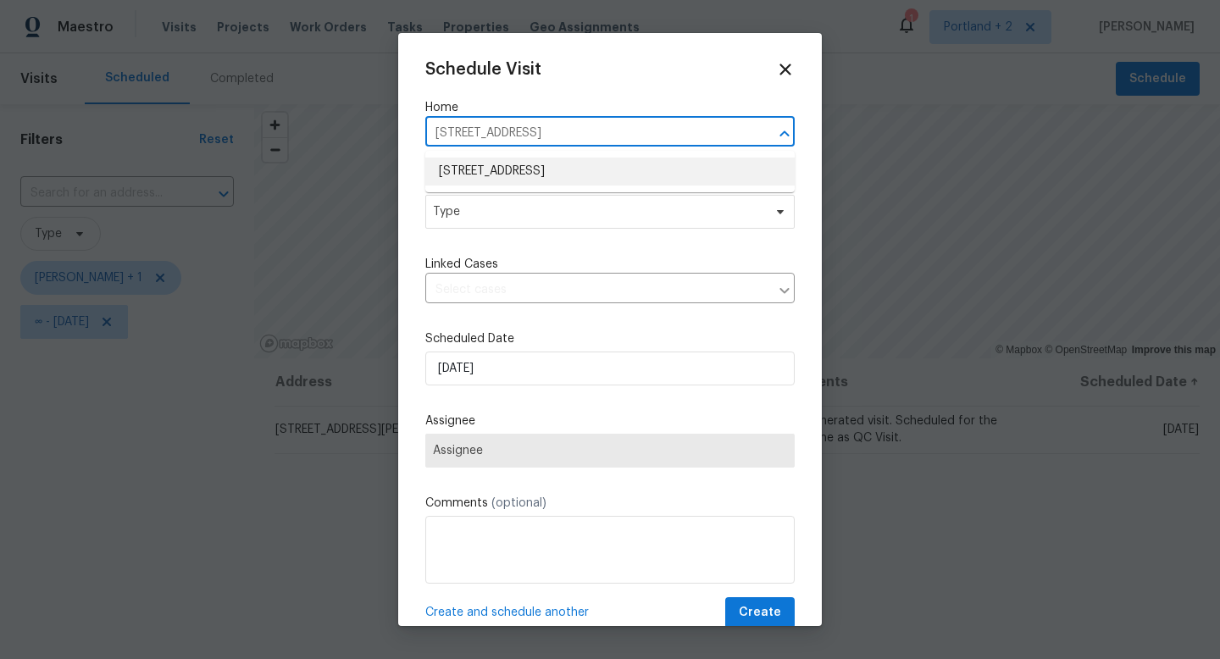
click at [573, 176] on li "[STREET_ADDRESS]" at bounding box center [609, 172] width 369 height 28
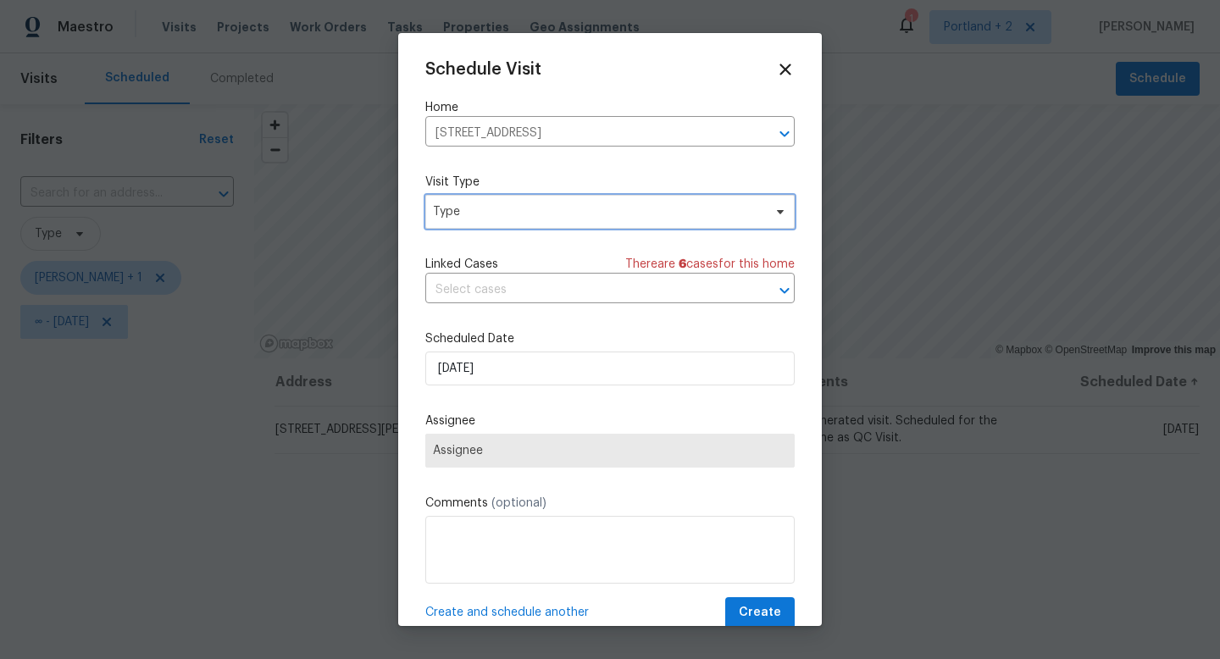
click at [544, 216] on span "Type" at bounding box center [597, 211] width 329 height 17
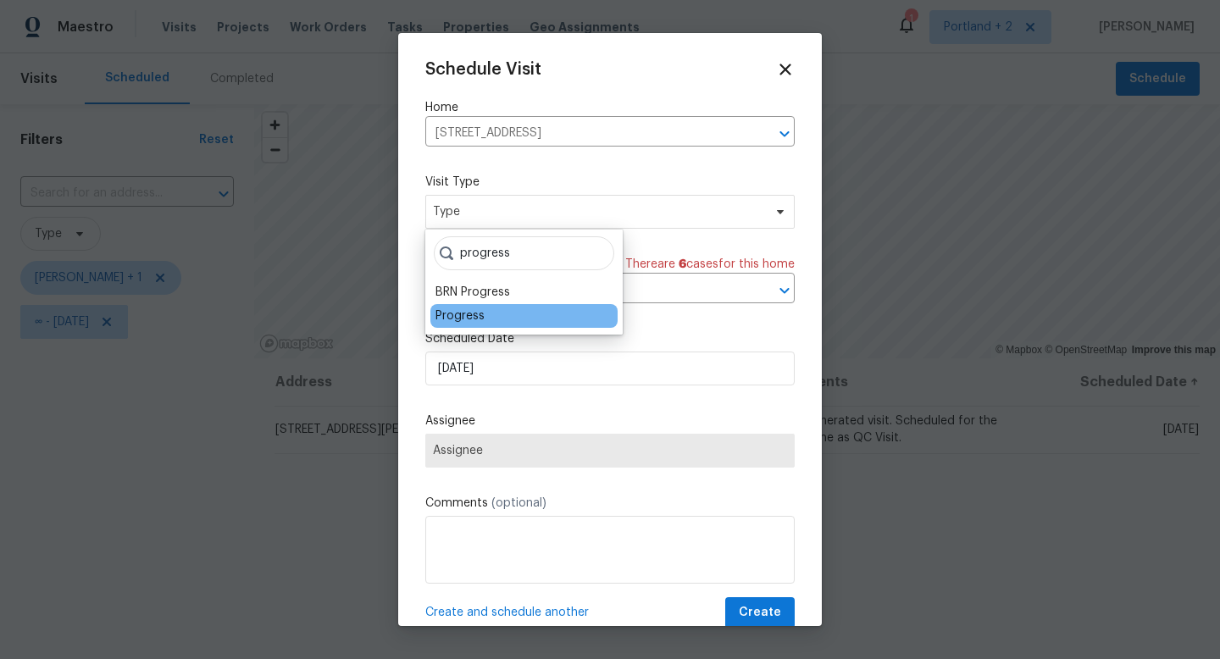
type input "progress"
click at [468, 313] on div "Progress" at bounding box center [459, 315] width 49 height 17
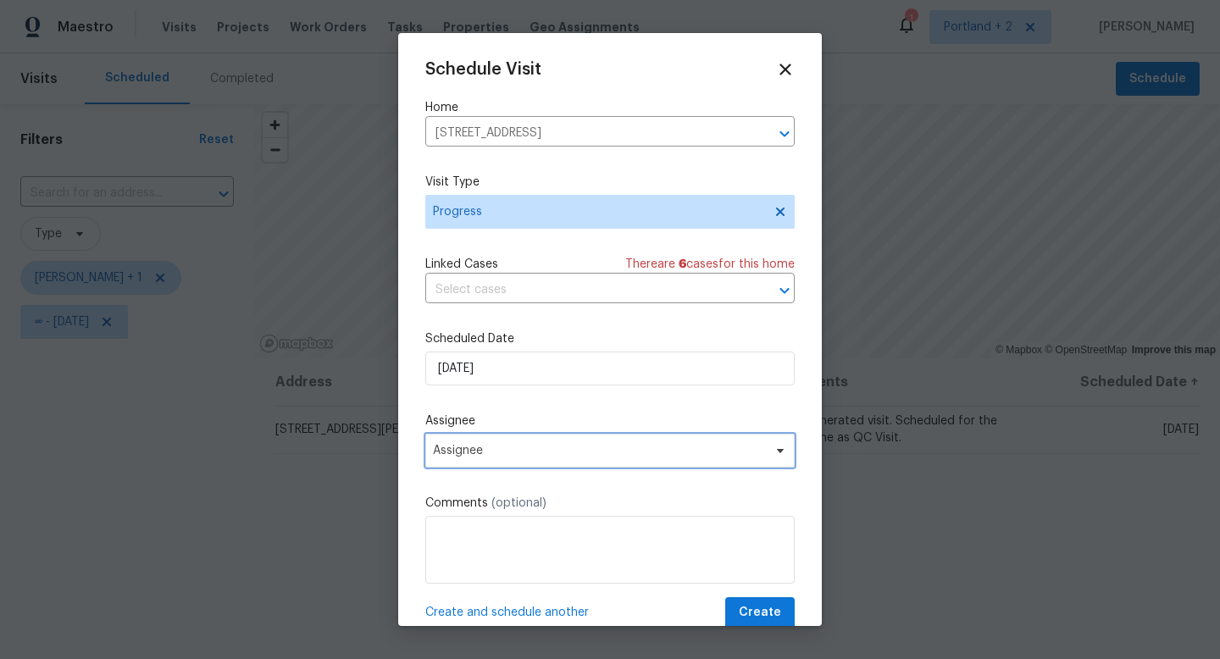
click at [527, 450] on span "Assignee" at bounding box center [599, 451] width 332 height 14
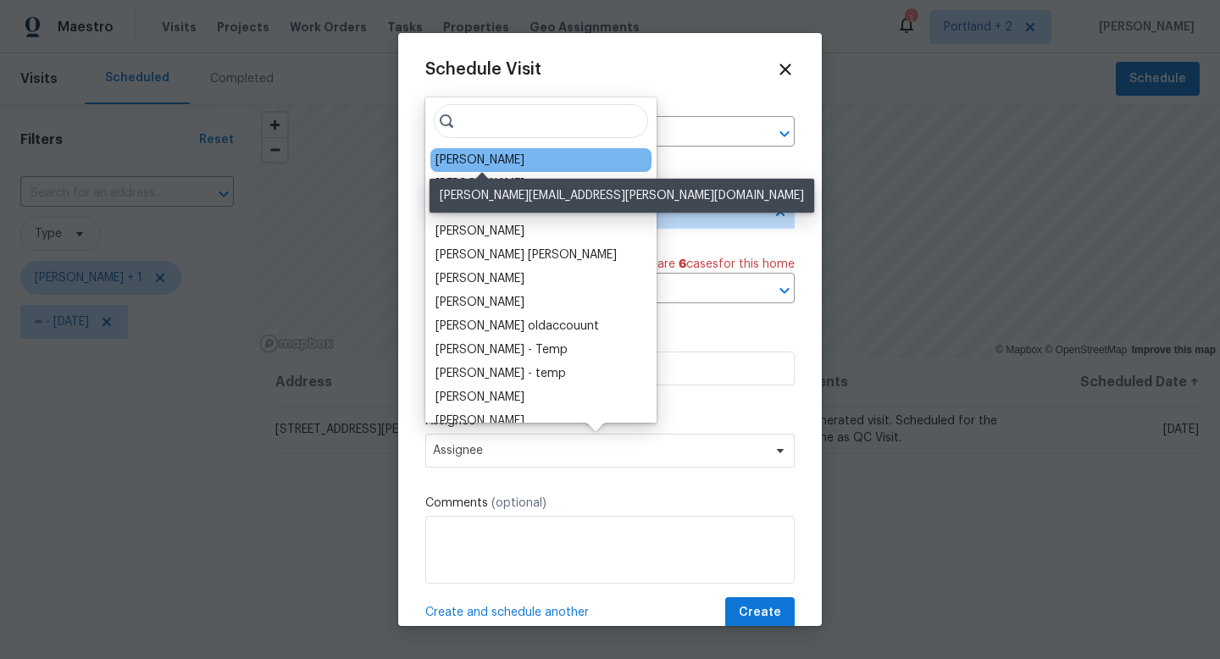
click at [509, 160] on div "[PERSON_NAME]" at bounding box center [479, 160] width 89 height 17
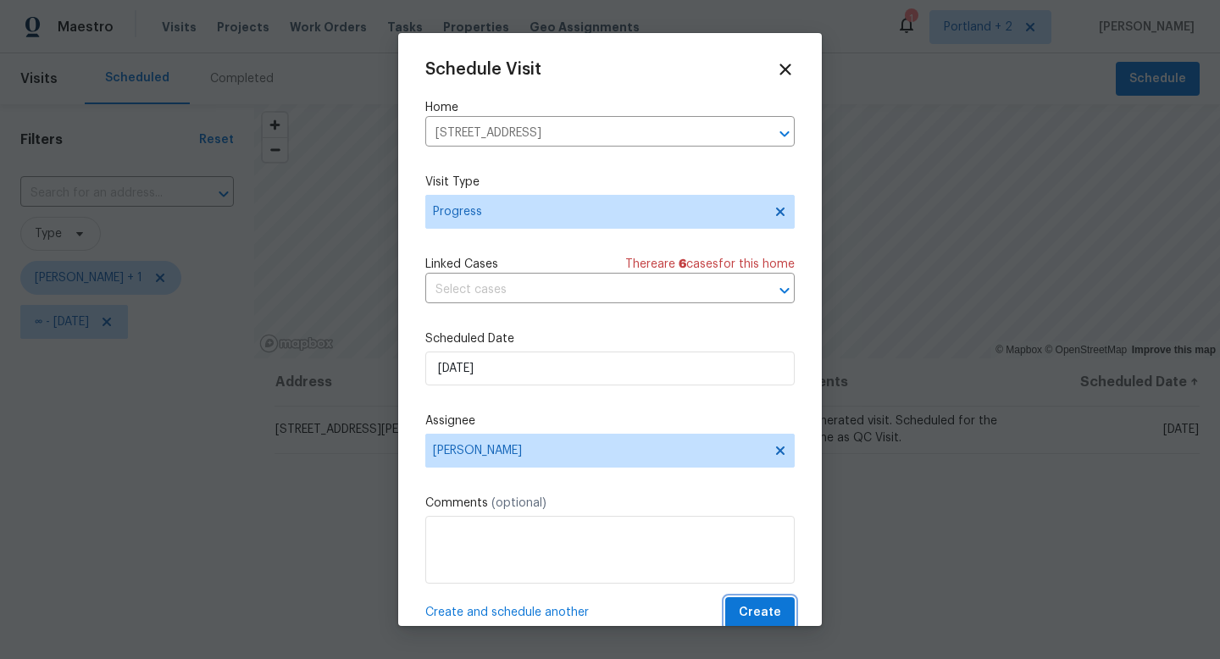
click at [759, 614] on span "Create" at bounding box center [760, 612] width 42 height 21
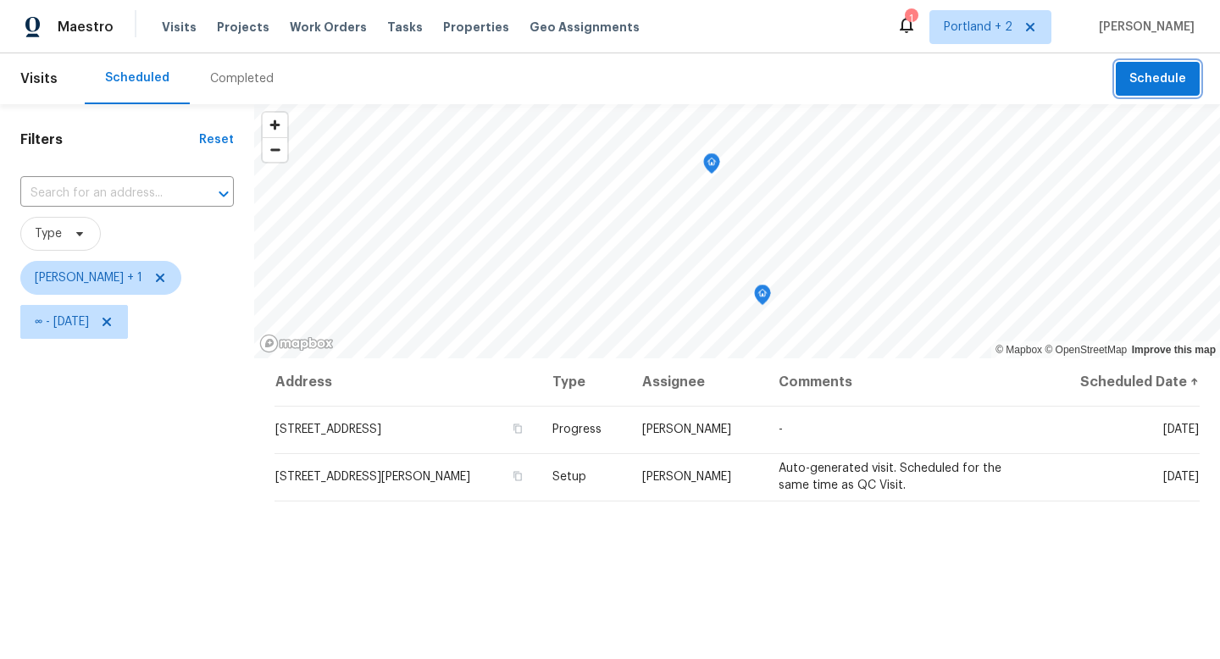
click at [1177, 82] on span "Schedule" at bounding box center [1157, 79] width 57 height 21
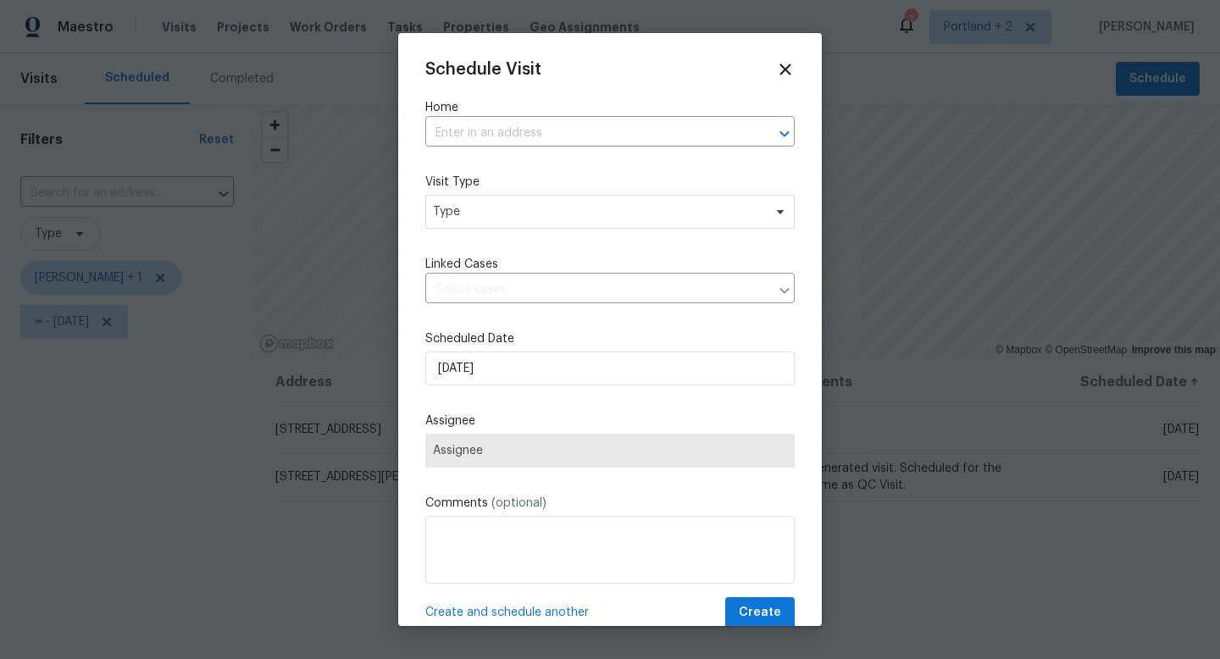
click at [484, 154] on div "Schedule Visit Home ​ Visit Type Type Linked Cases ​ Scheduled Date [DATE] Assi…" at bounding box center [609, 344] width 369 height 568
click at [485, 150] on div "Schedule Visit Home ​ Visit Type Type Linked Cases ​ Scheduled Date [DATE] Assi…" at bounding box center [609, 344] width 369 height 568
click at [505, 139] on input "text" at bounding box center [586, 133] width 322 height 26
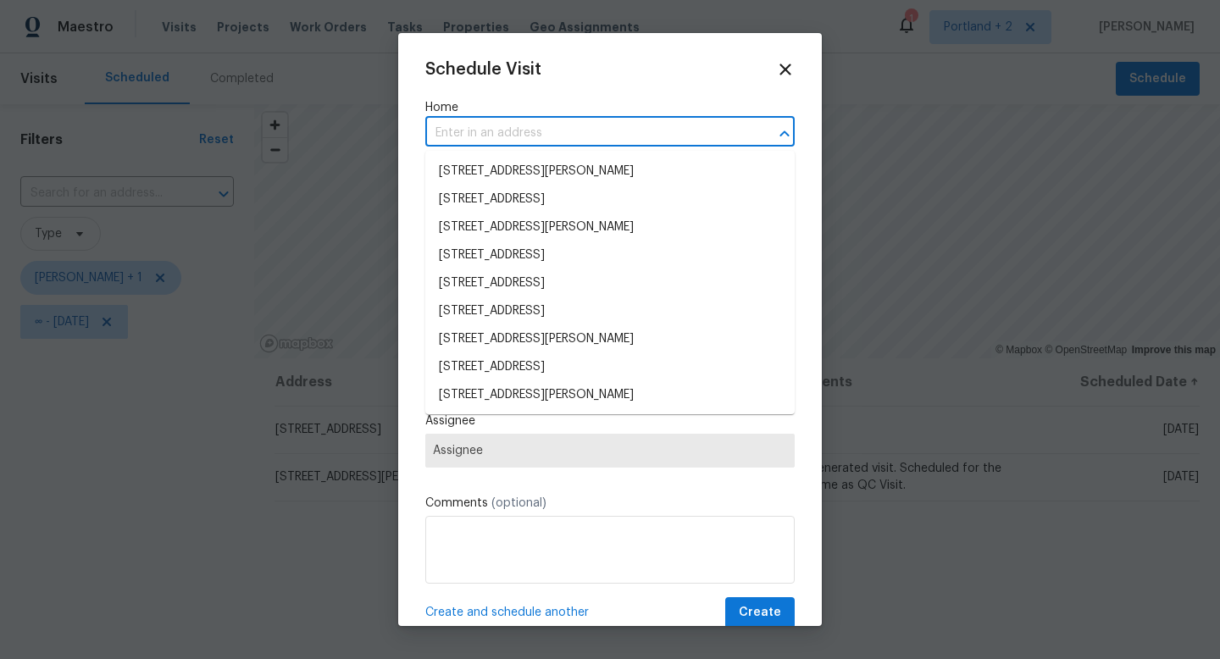
paste input "[STREET_ADDRESS][PERSON_NAME]"
type input "[STREET_ADDRESS][PERSON_NAME]"
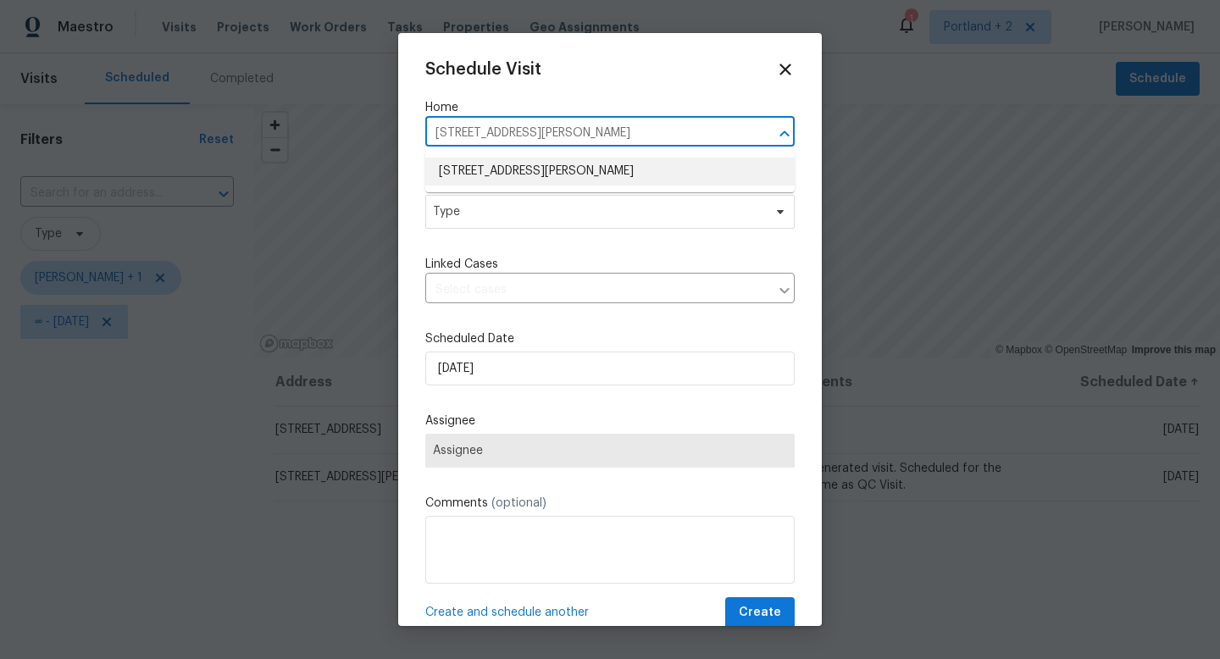
click at [504, 167] on li "[STREET_ADDRESS][PERSON_NAME]" at bounding box center [609, 172] width 369 height 28
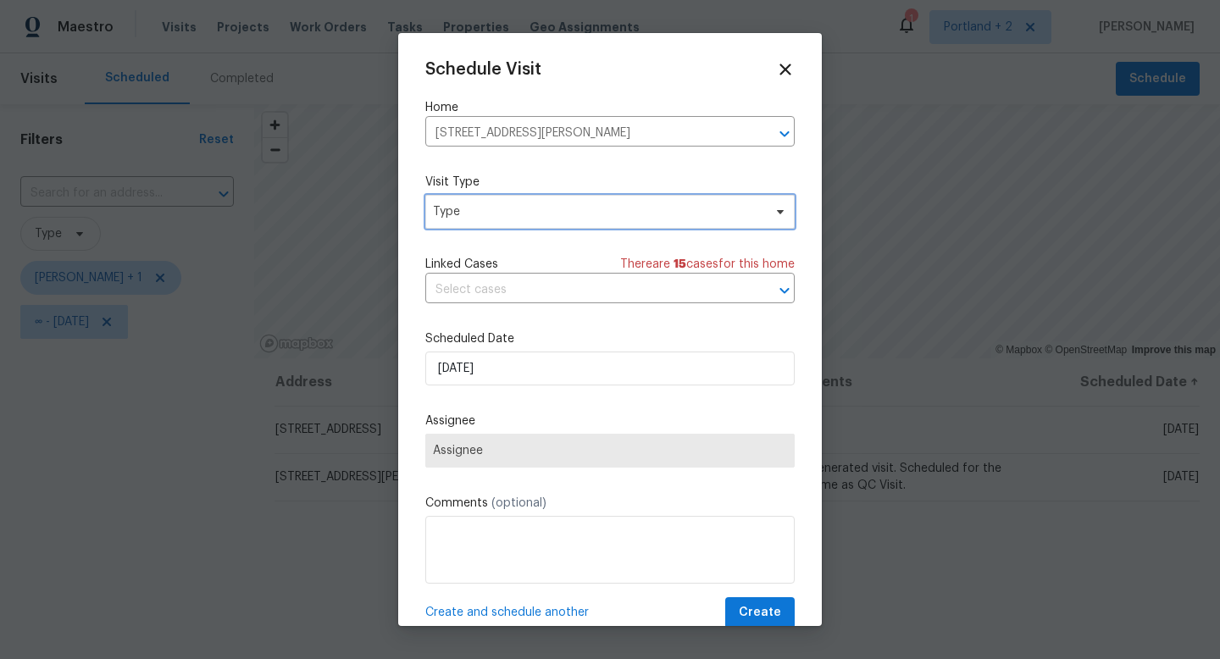
click at [503, 212] on span "Type" at bounding box center [597, 211] width 329 height 17
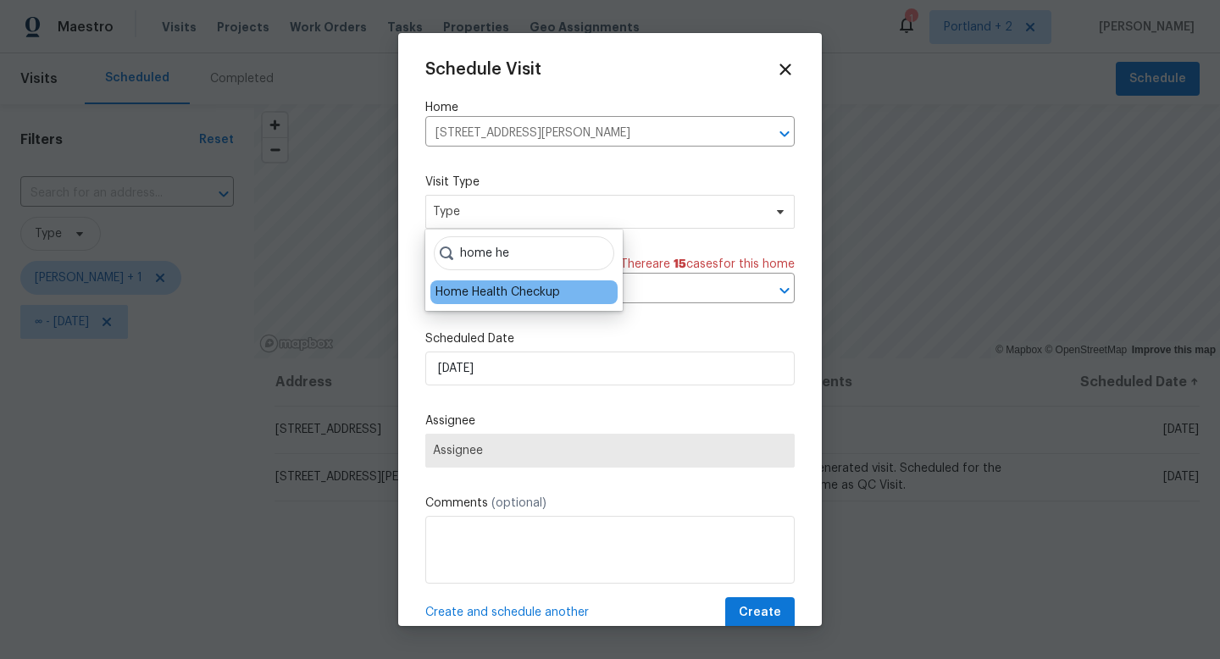
type input "home he"
click at [498, 296] on div "Home Health Checkup" at bounding box center [497, 292] width 125 height 17
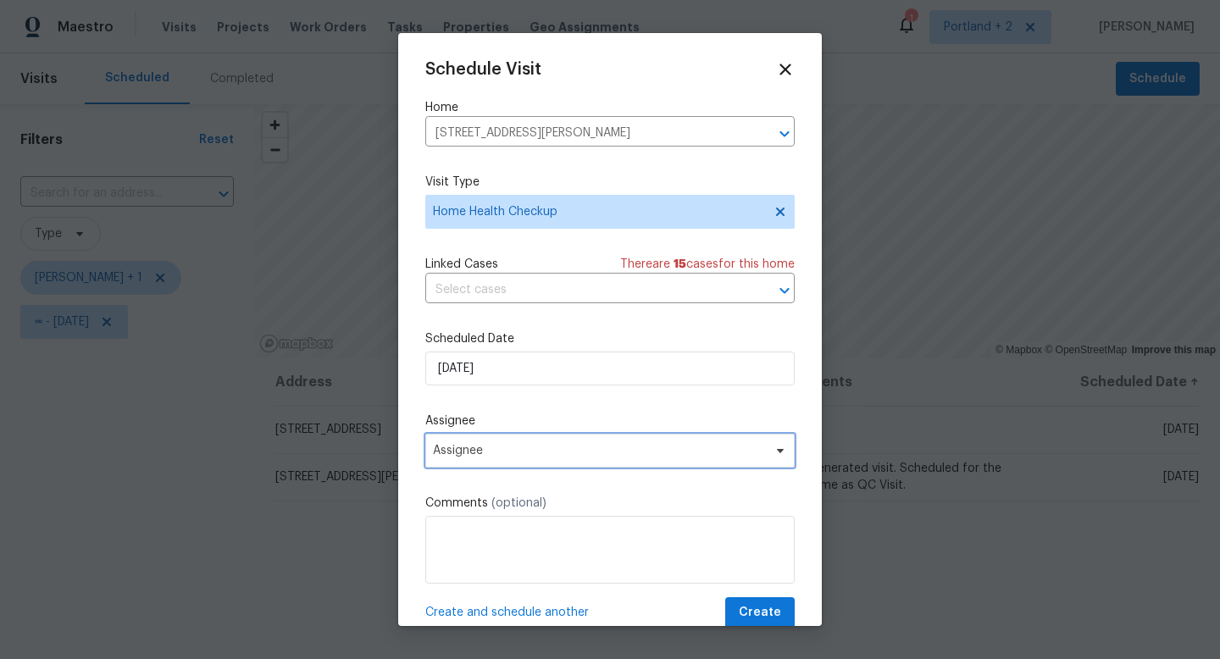
click at [509, 457] on span "Assignee" at bounding box center [599, 451] width 332 height 14
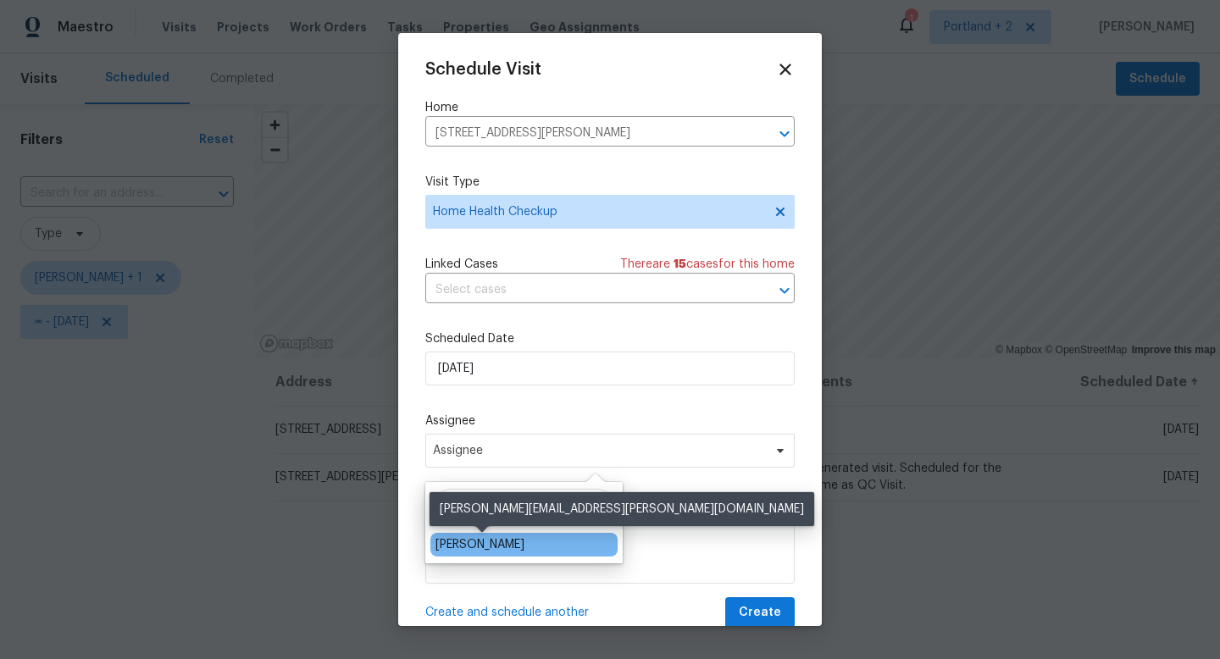
type input "kare"
click at [518, 546] on div "[PERSON_NAME]" at bounding box center [479, 544] width 89 height 17
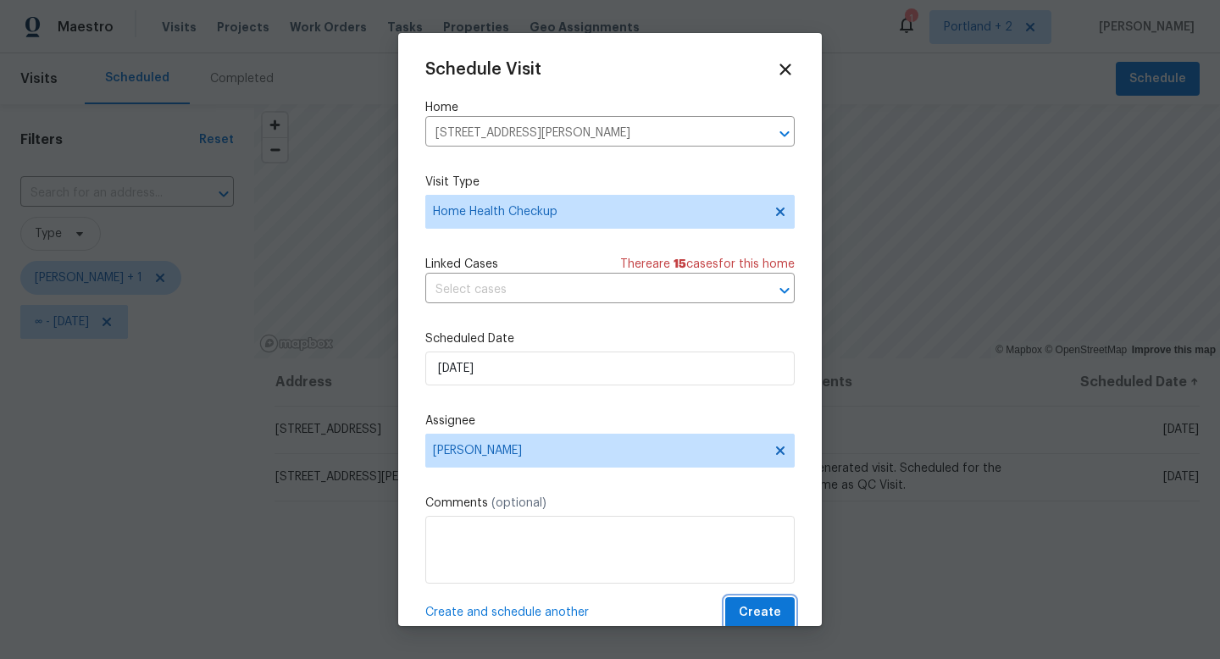
click at [777, 618] on span "Create" at bounding box center [760, 612] width 42 height 21
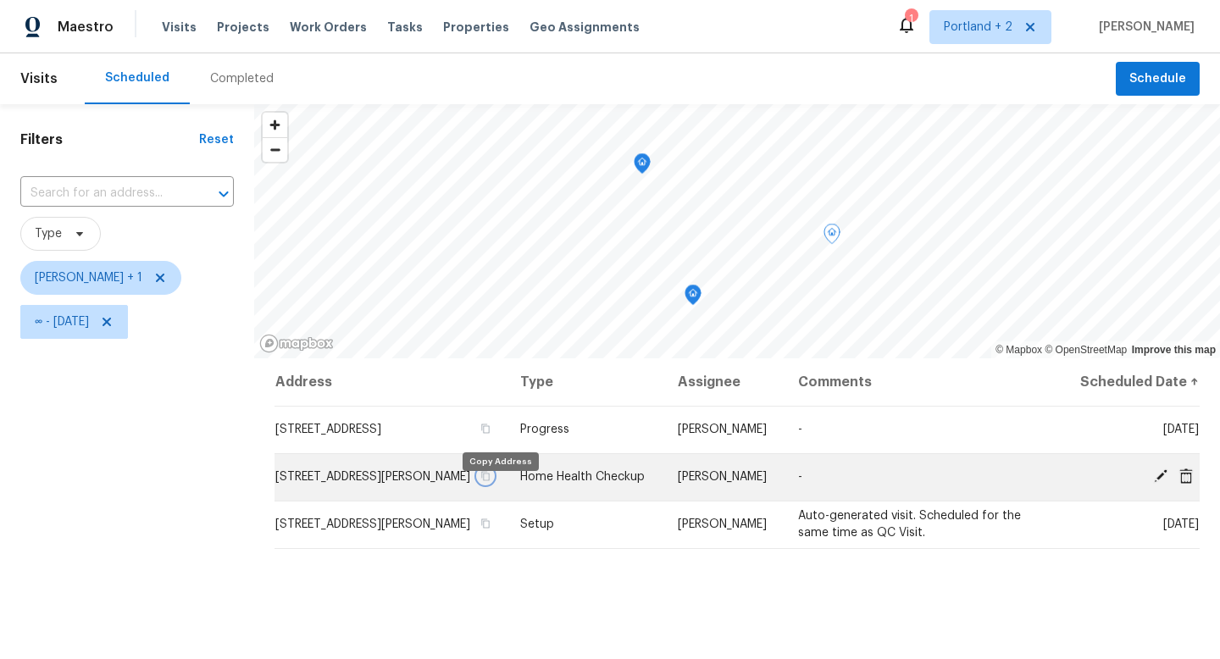
click at [490, 481] on icon "button" at bounding box center [485, 476] width 10 height 10
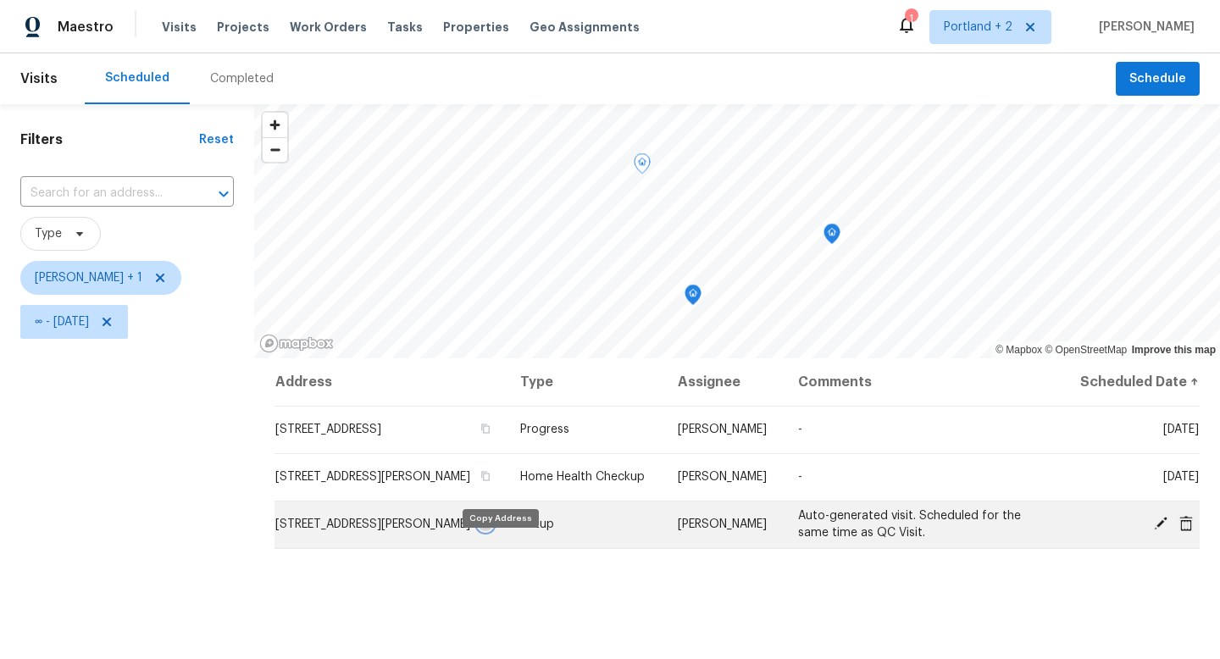
click at [490, 529] on icon "button" at bounding box center [486, 523] width 8 height 9
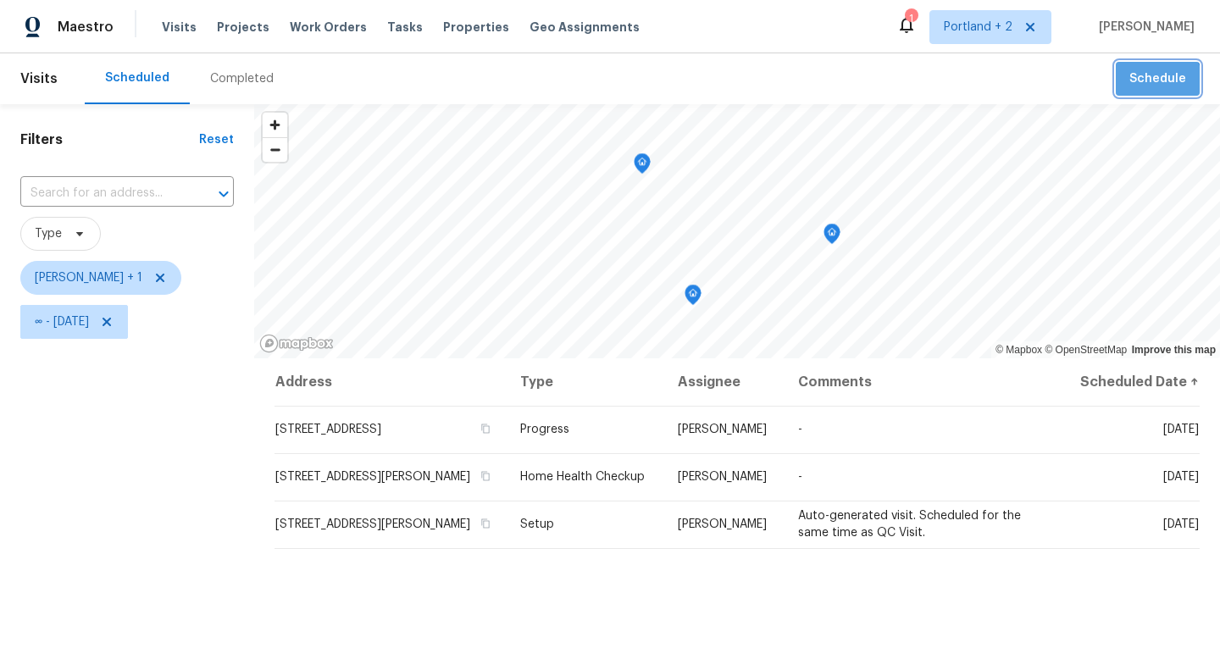
click at [1159, 87] on span "Schedule" at bounding box center [1157, 79] width 57 height 21
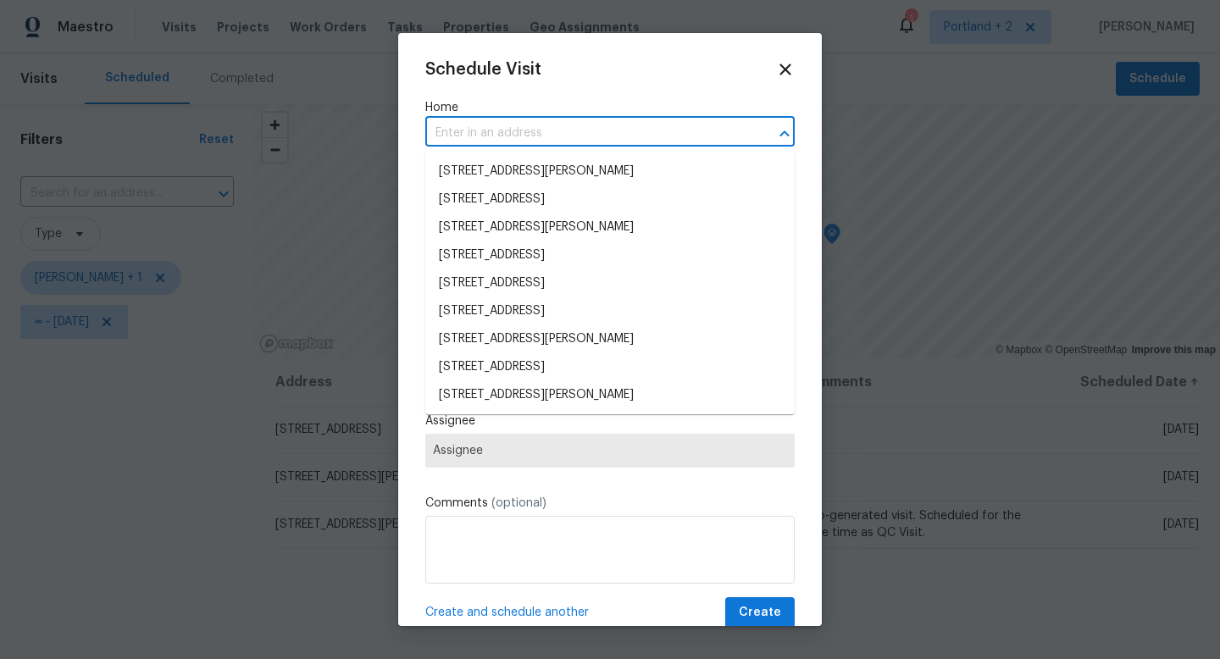
click at [457, 129] on input "text" at bounding box center [586, 133] width 322 height 26
paste input "[STREET_ADDRESS]"
type input "[STREET_ADDRESS]"
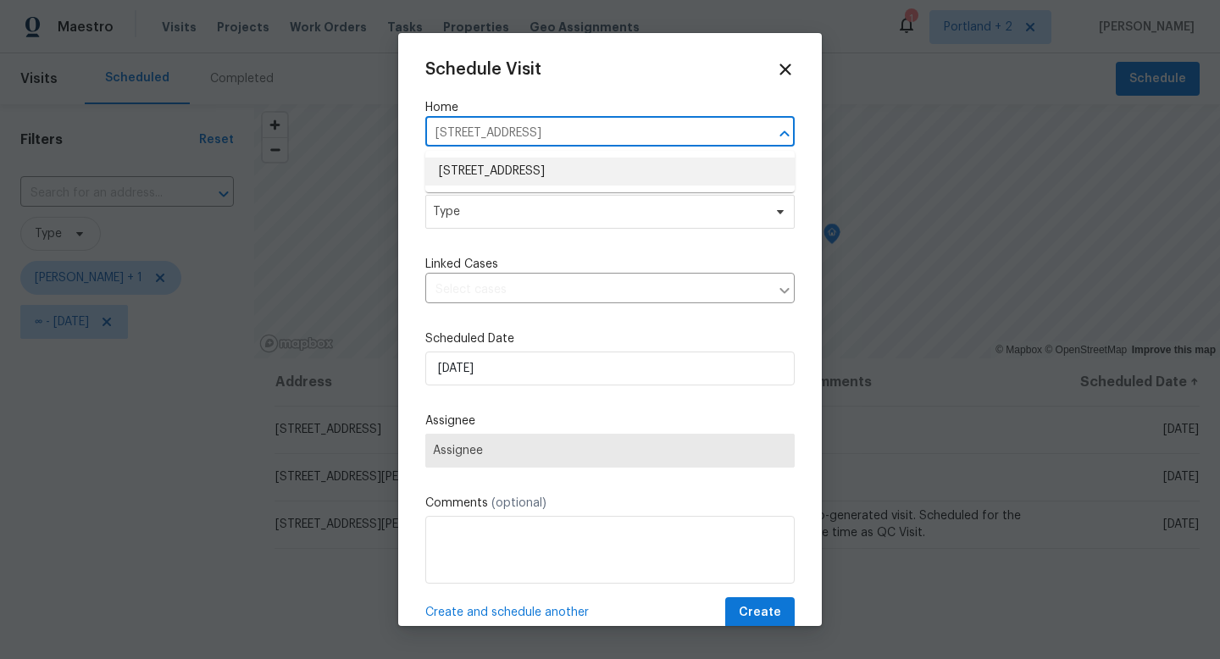
click at [498, 179] on li "[STREET_ADDRESS]" at bounding box center [609, 172] width 369 height 28
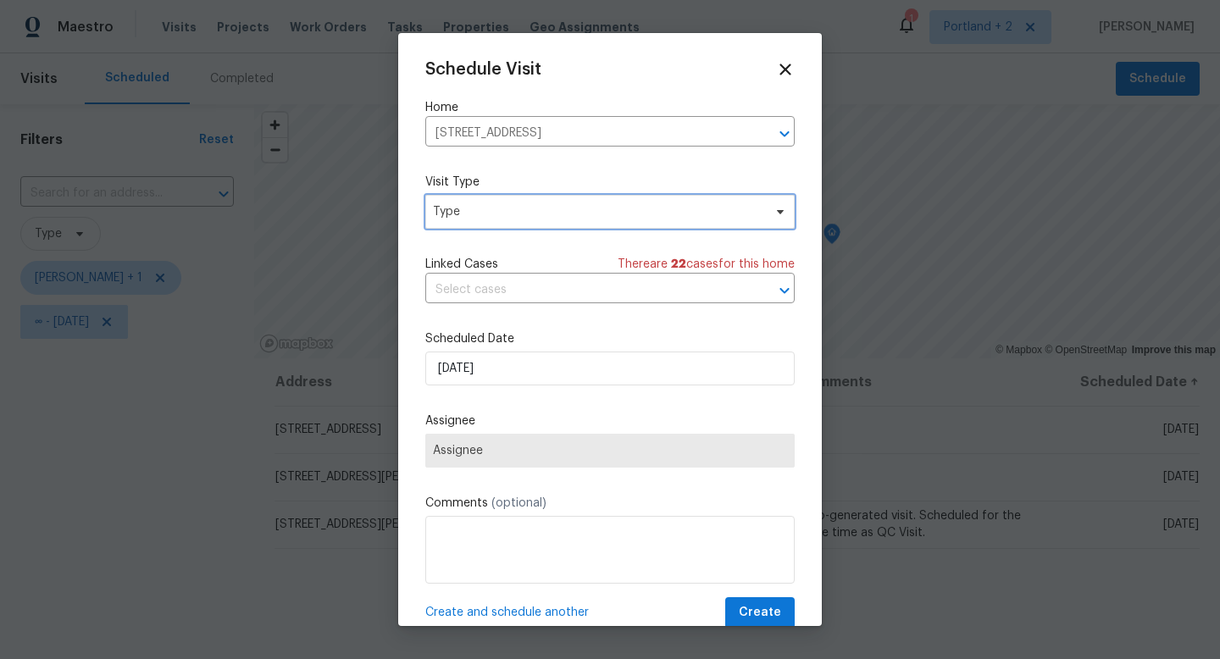
click at [494, 224] on span "Type" at bounding box center [609, 212] width 369 height 34
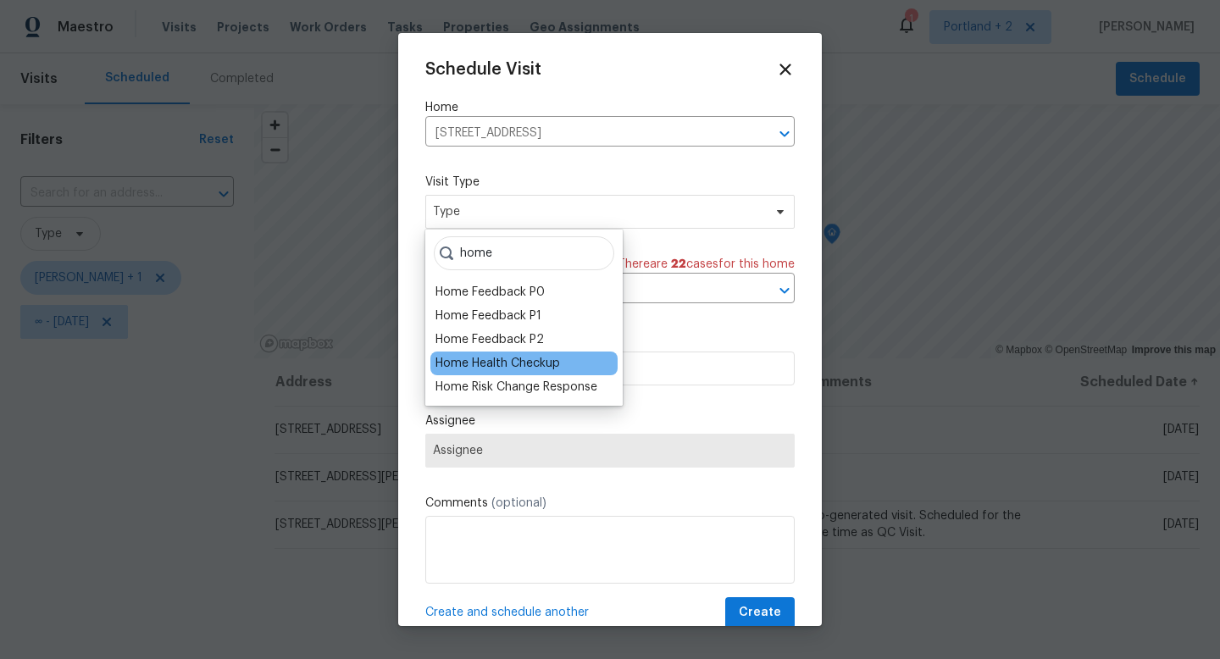
type input "home"
click at [518, 364] on div "Home Health Checkup" at bounding box center [497, 363] width 125 height 17
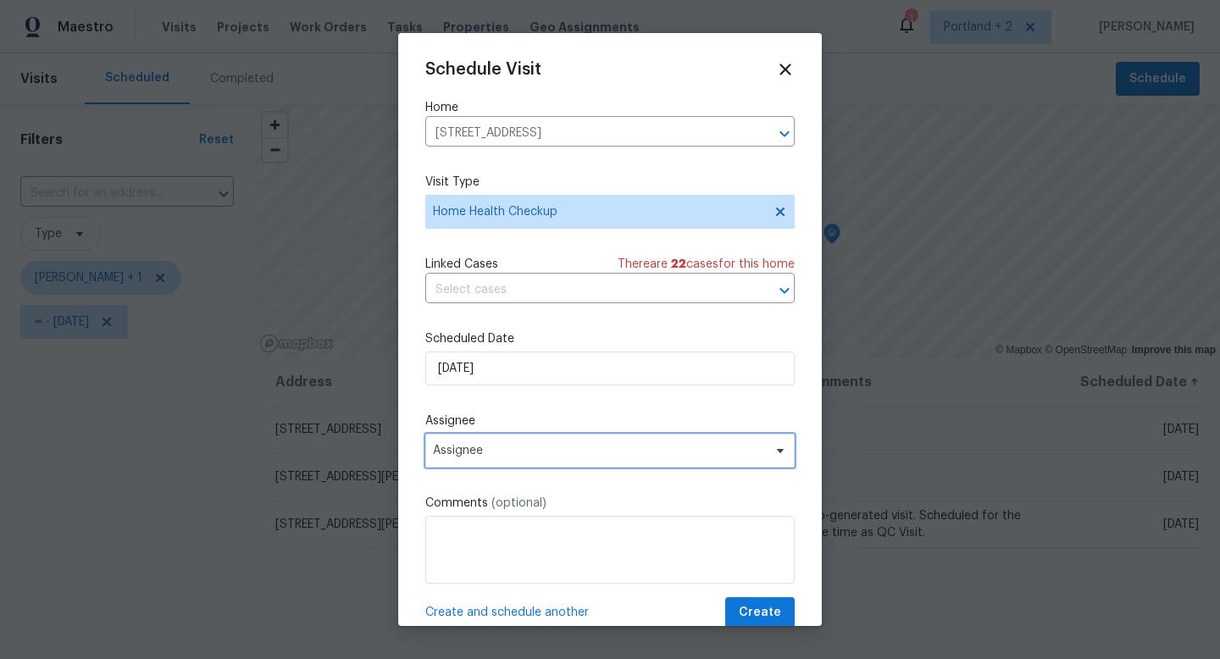
click at [523, 455] on span "Assignee" at bounding box center [599, 451] width 332 height 14
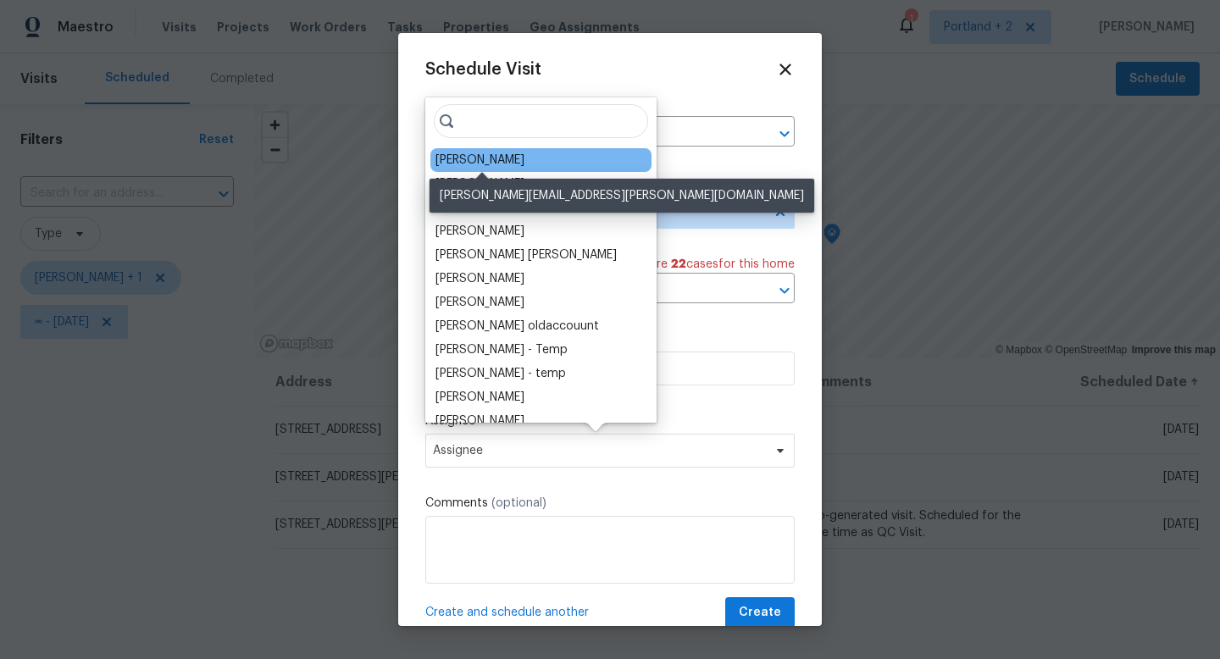
click at [519, 162] on div "[PERSON_NAME]" at bounding box center [479, 160] width 89 height 17
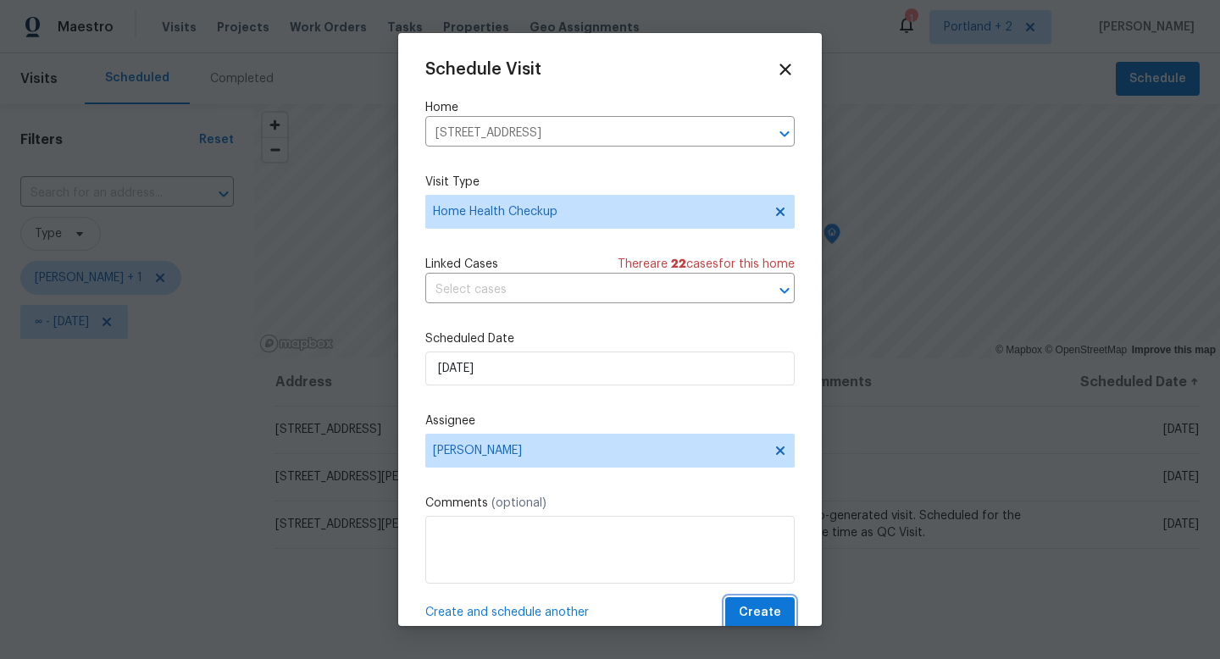
click at [764, 608] on span "Create" at bounding box center [760, 612] width 42 height 21
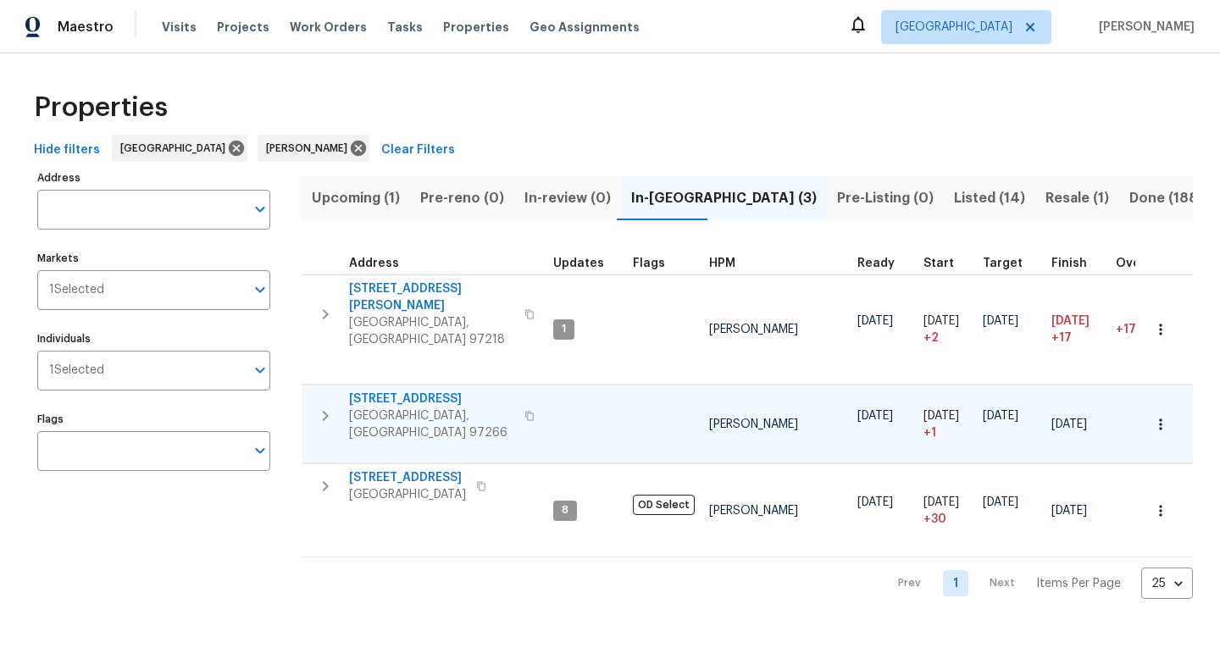
click at [524, 411] on icon "button" at bounding box center [529, 416] width 10 height 10
click at [954, 200] on span "Listed (14)" at bounding box center [989, 198] width 71 height 24
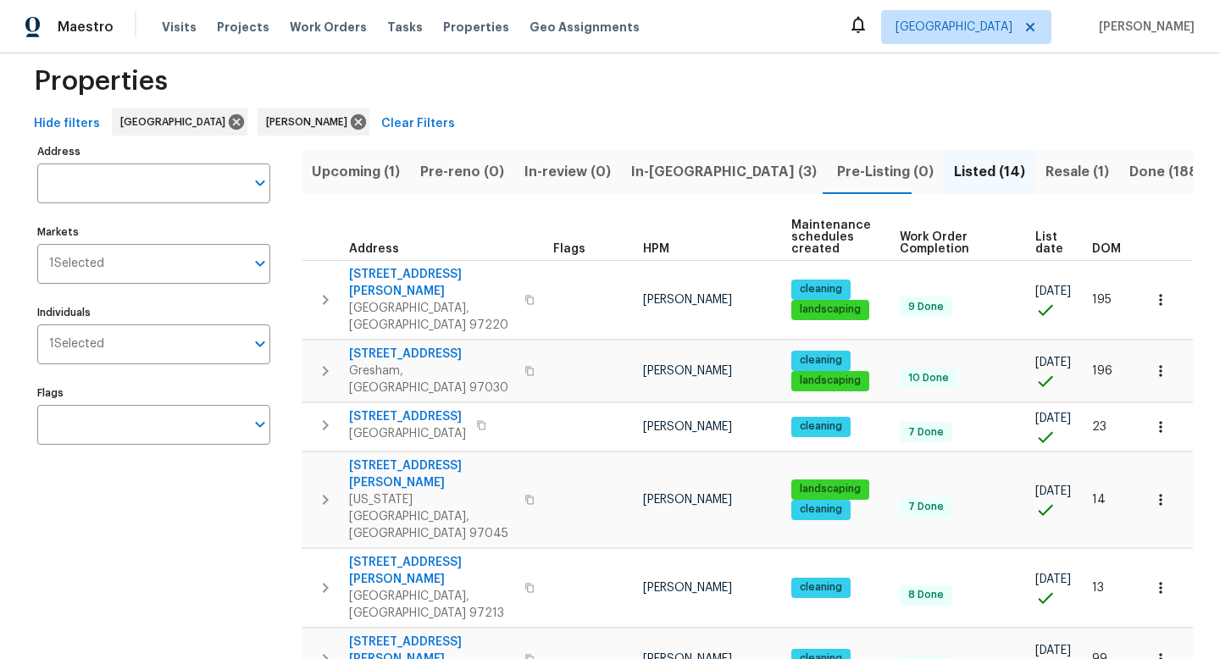
scroll to position [31, 0]
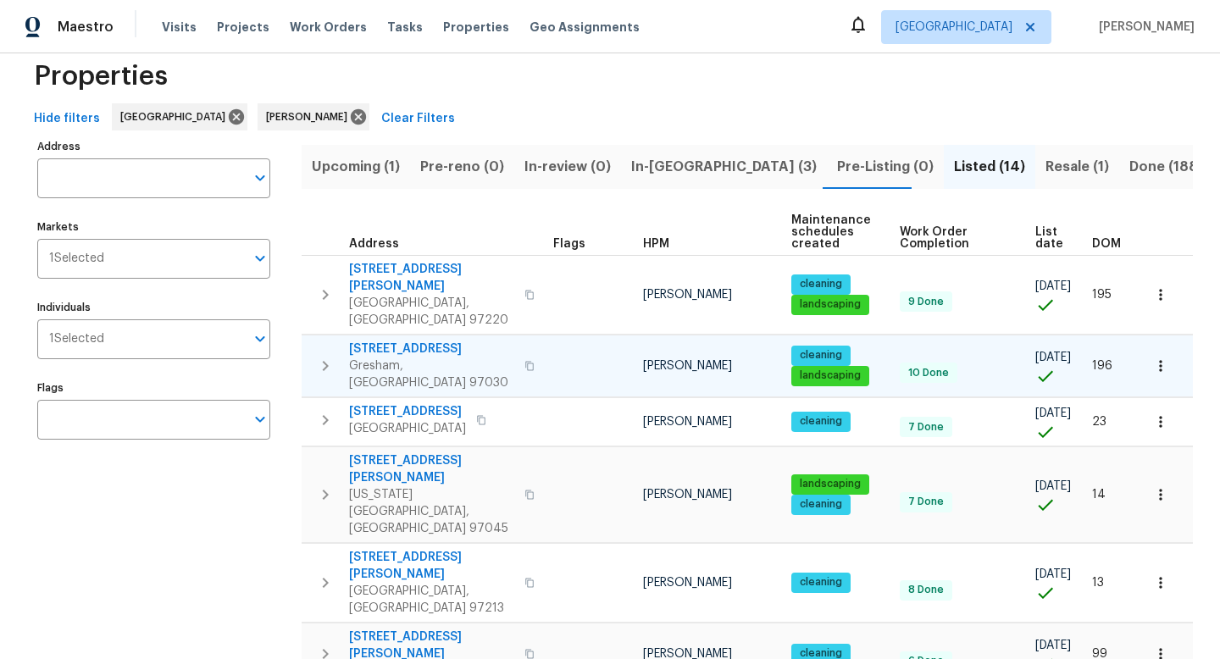
click at [524, 361] on icon "button" at bounding box center [529, 366] width 10 height 10
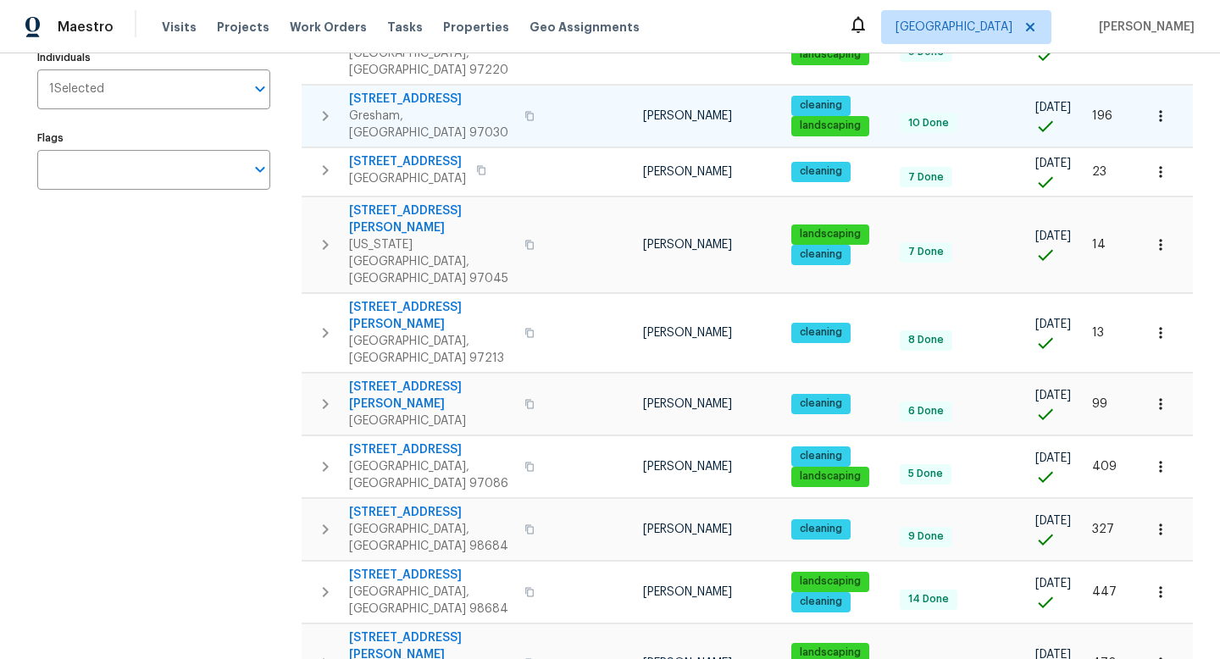
scroll to position [302, 0]
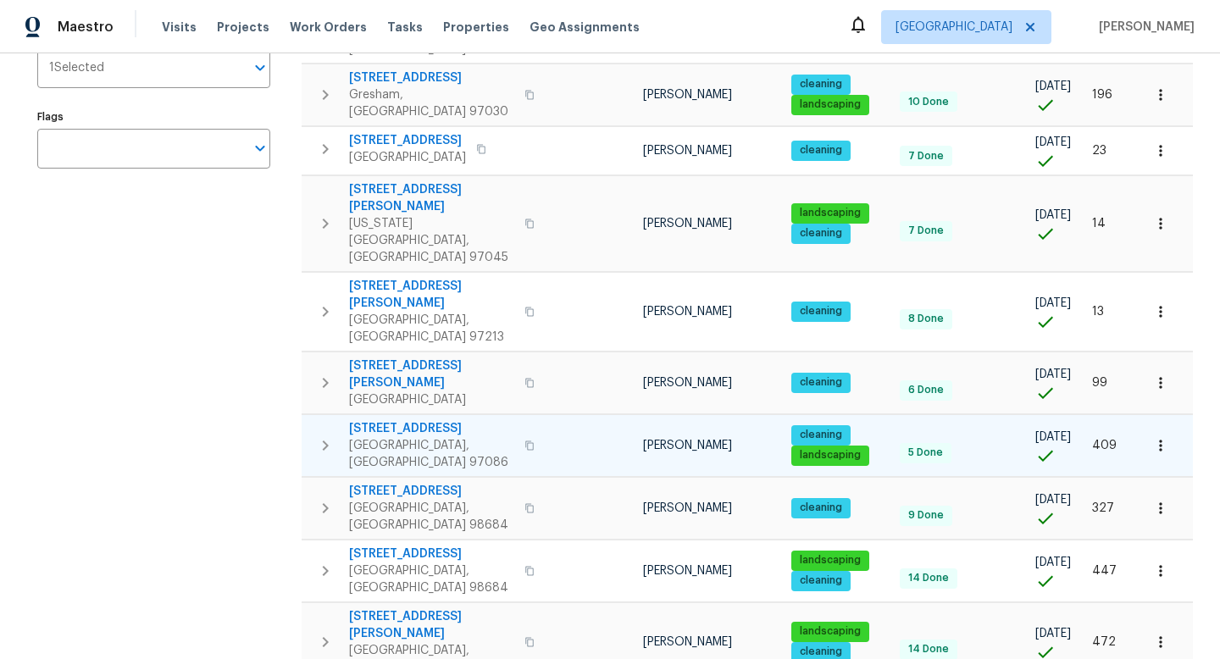
click at [519, 425] on button "button" at bounding box center [529, 445] width 20 height 41
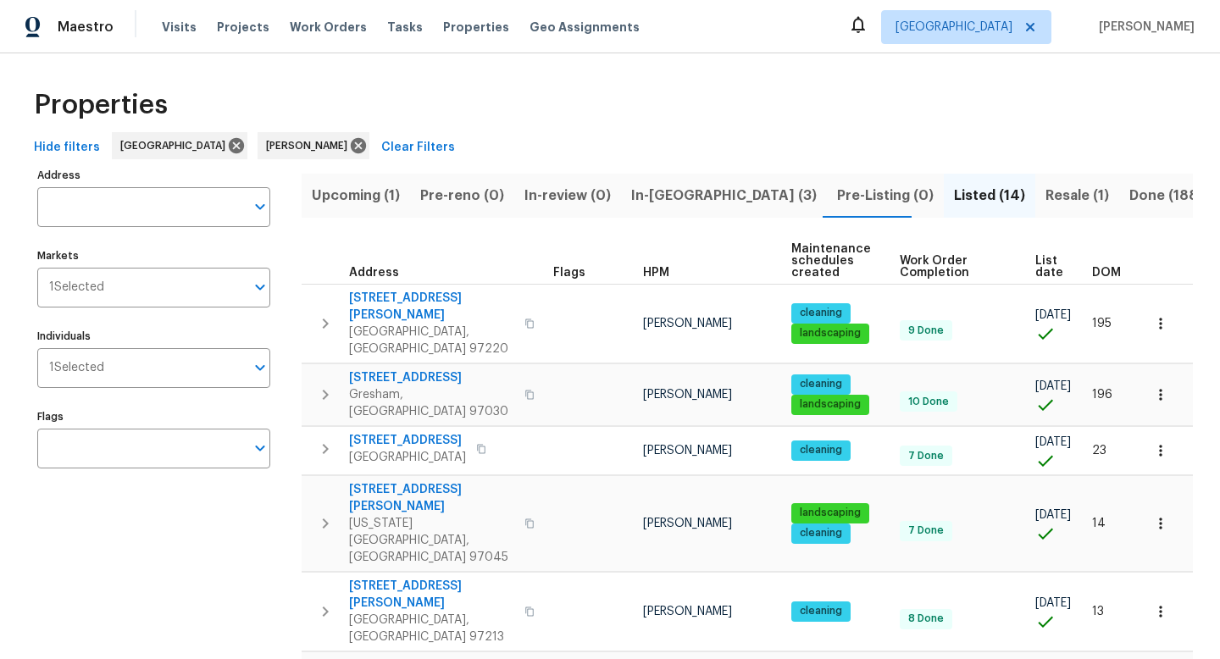
scroll to position [0, 0]
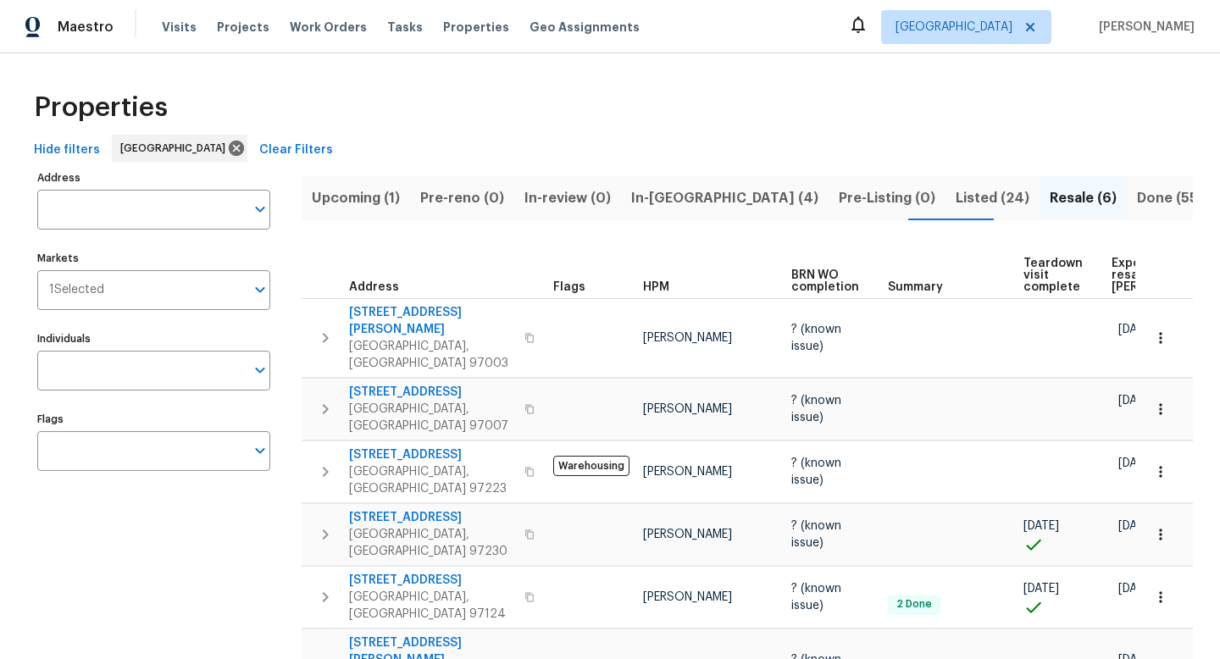
click at [648, 194] on span "In-reno (4)" at bounding box center [724, 198] width 187 height 24
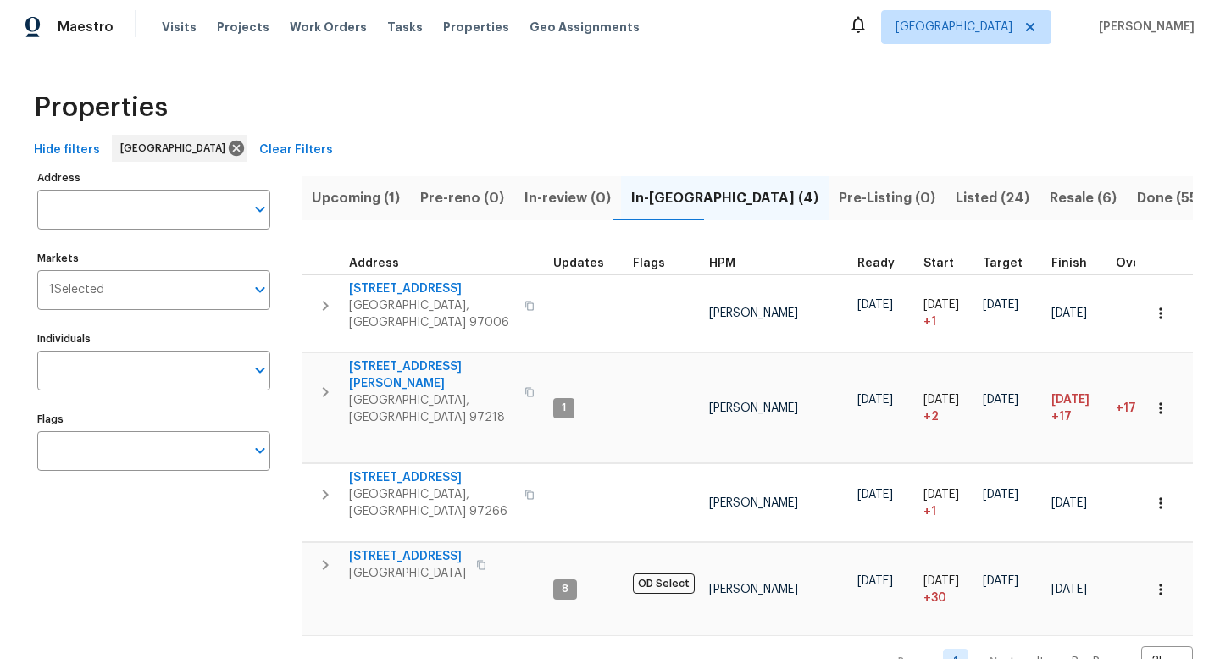
click at [955, 204] on span "Listed (24)" at bounding box center [992, 198] width 74 height 24
